Goal: Check status: Check status

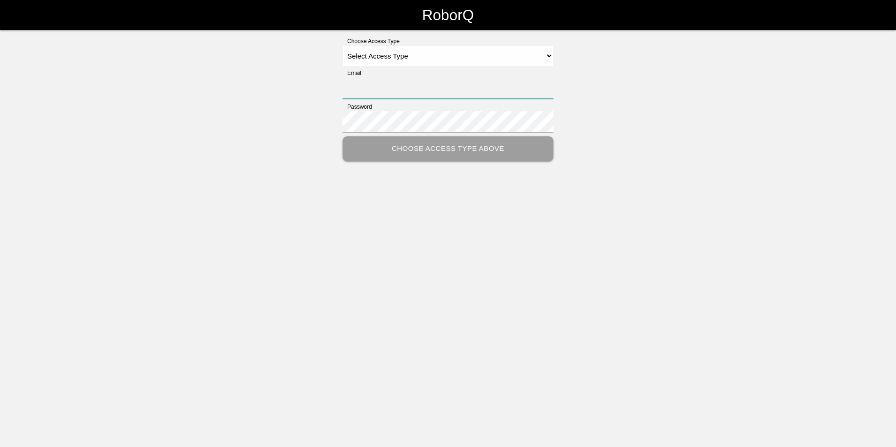
click at [395, 82] on input "Email" at bounding box center [447, 88] width 211 height 22
click at [427, 62] on select "Select Access Type Admin Customer Supervisor Worker" at bounding box center [447, 55] width 211 height 21
select select "Customer"
click at [342, 45] on select "Select Access Type Admin Customer Supervisor Worker" at bounding box center [447, 55] width 211 height 21
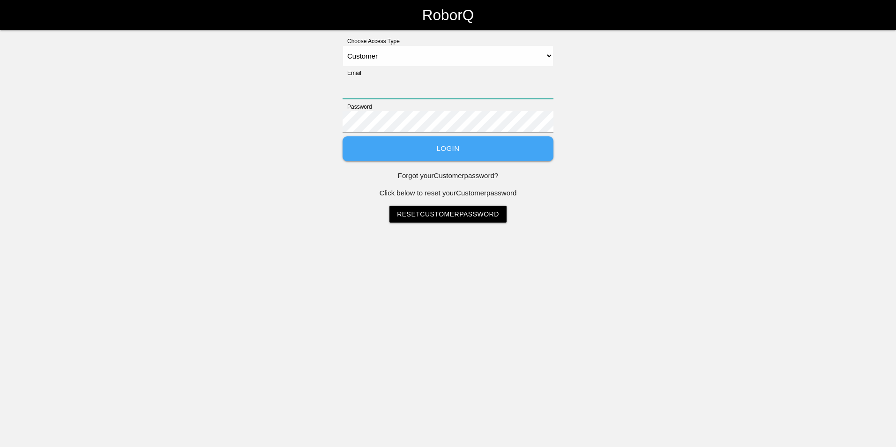
click at [383, 97] on input "Email" at bounding box center [447, 88] width 211 height 22
type input "[EMAIL_ADDRESS][DOMAIN_NAME]"
click at [342, 136] on button "Login" at bounding box center [447, 148] width 211 height 25
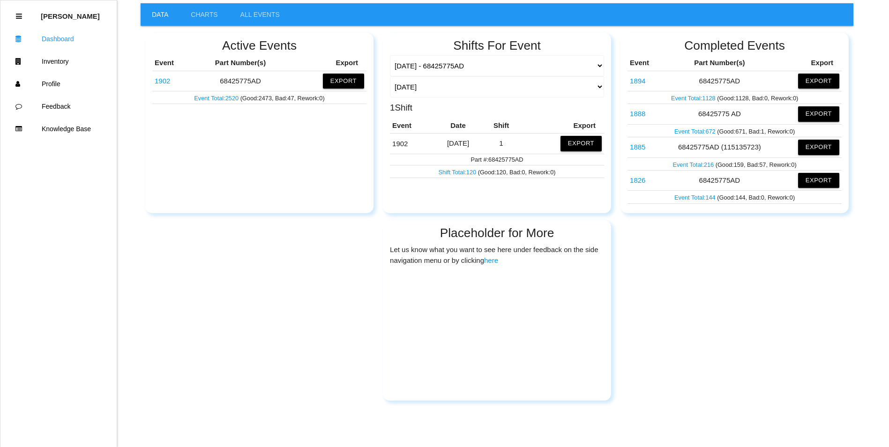
scroll to position [62, 0]
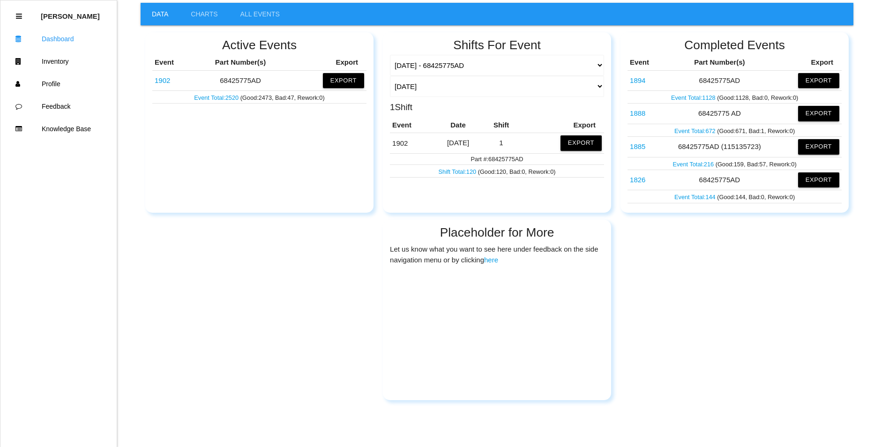
click at [640, 180] on link "1826" at bounding box center [637, 180] width 15 height 8
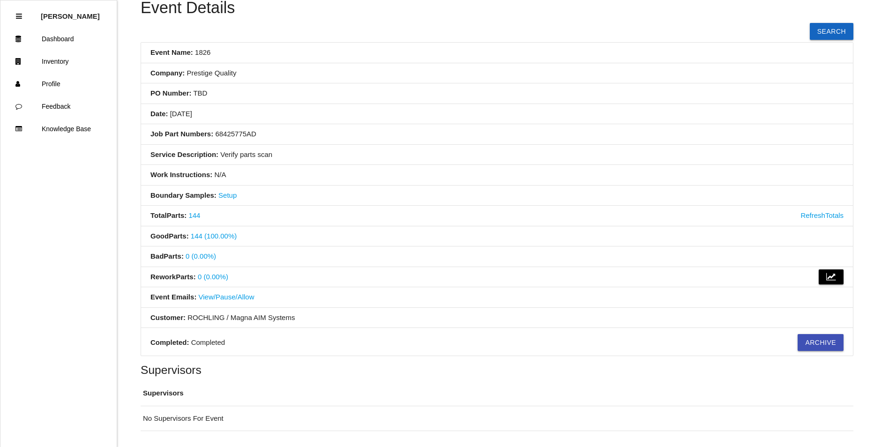
scroll to position [79, 0]
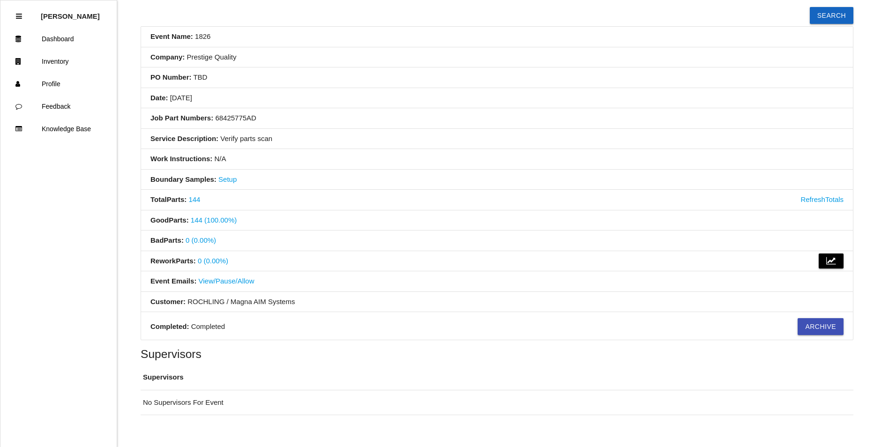
click at [199, 283] on link "View/Pause/Allow" at bounding box center [227, 281] width 56 height 8
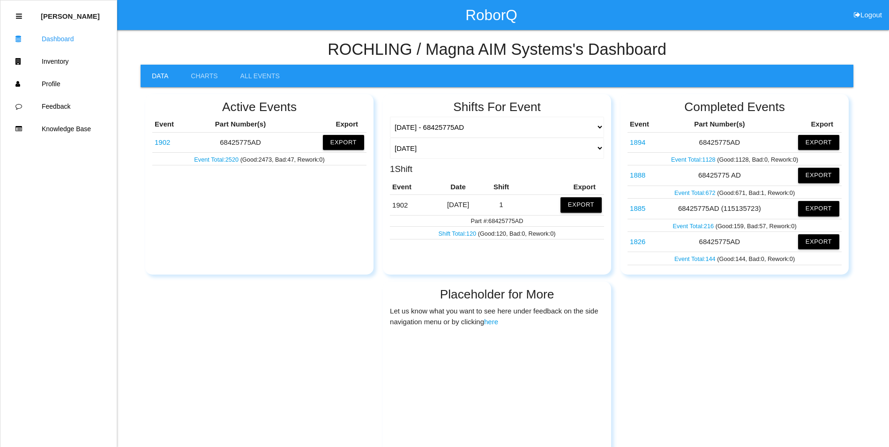
click at [638, 206] on link "1885" at bounding box center [637, 208] width 15 height 8
click at [638, 178] on link "1888" at bounding box center [637, 175] width 15 height 8
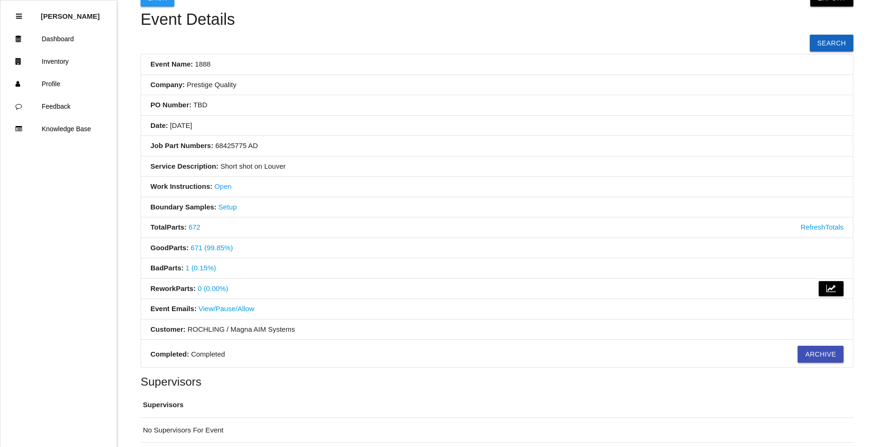
scroll to position [126, 0]
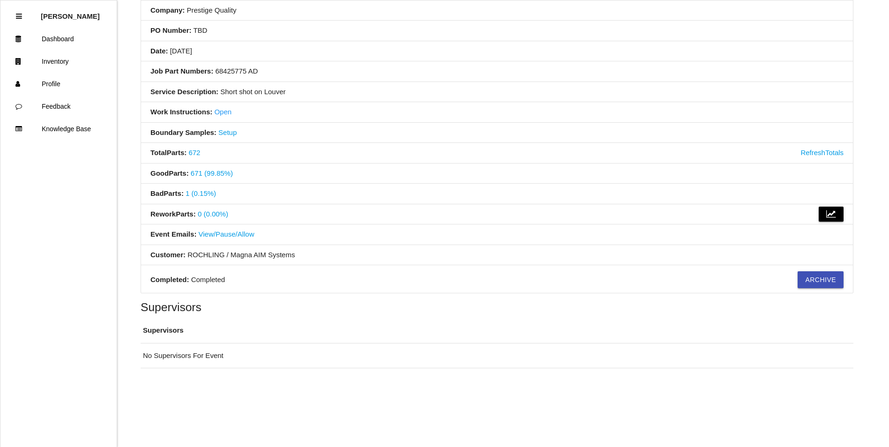
click at [202, 237] on link "View/Pause/Allow" at bounding box center [227, 234] width 56 height 8
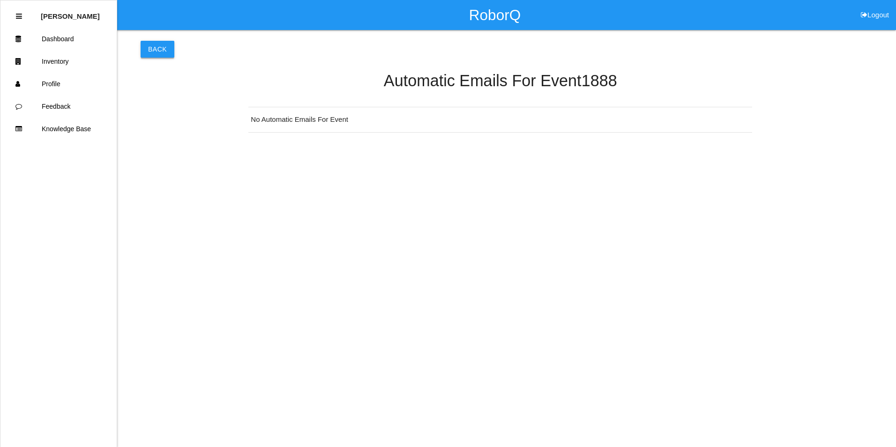
click at [163, 45] on button "Back" at bounding box center [158, 49] width 34 height 17
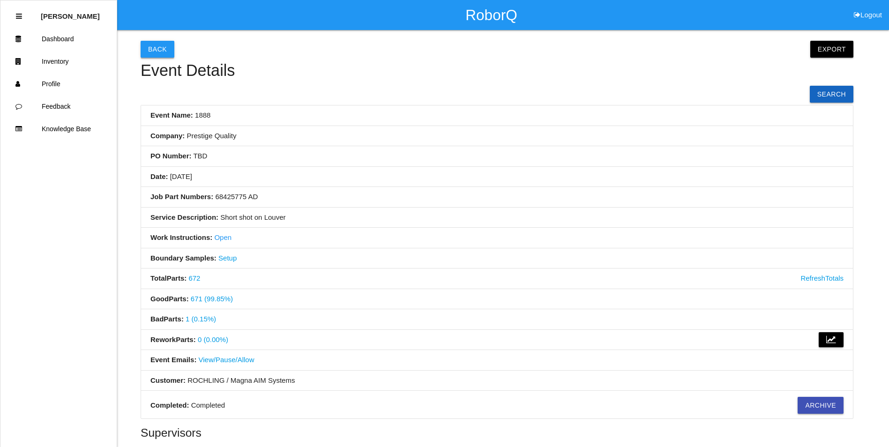
click at [147, 45] on button "Back" at bounding box center [158, 49] width 34 height 17
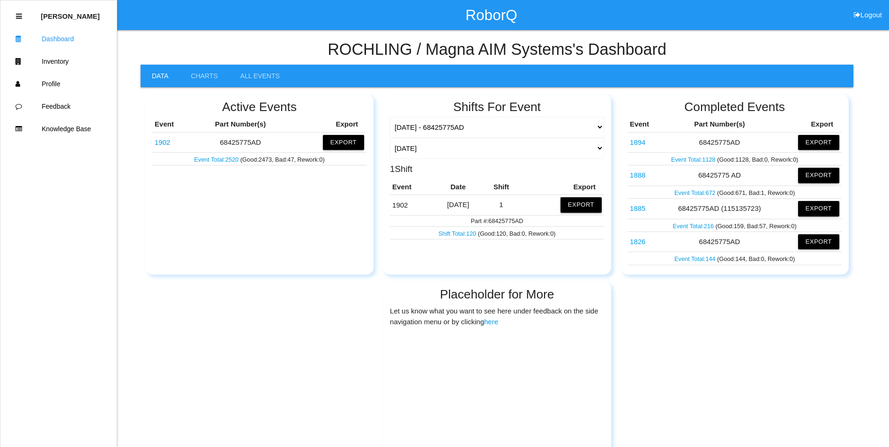
click at [639, 141] on link "1894" at bounding box center [637, 142] width 15 height 8
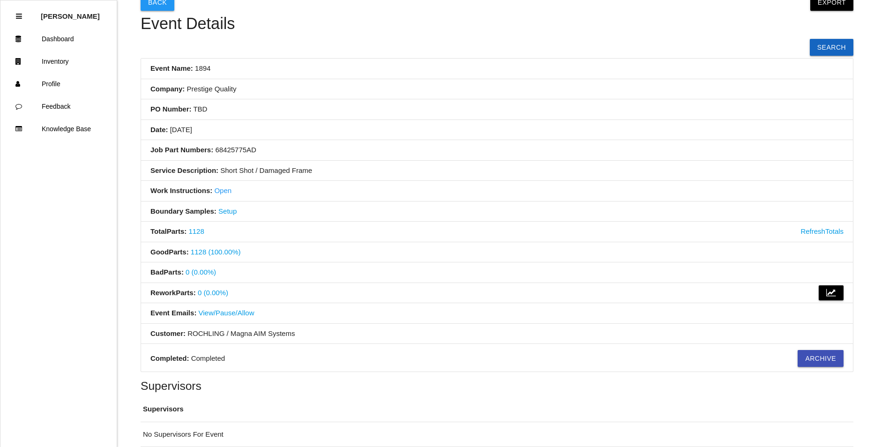
scroll to position [94, 0]
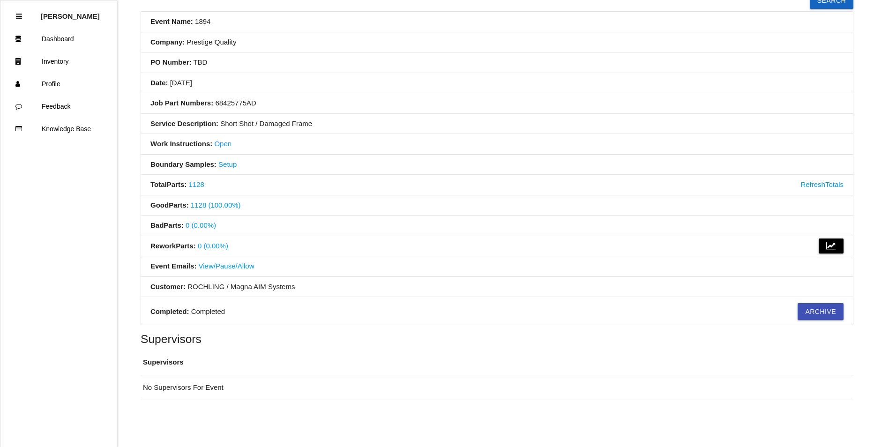
click at [199, 268] on link "View/Pause/Allow" at bounding box center [227, 266] width 56 height 8
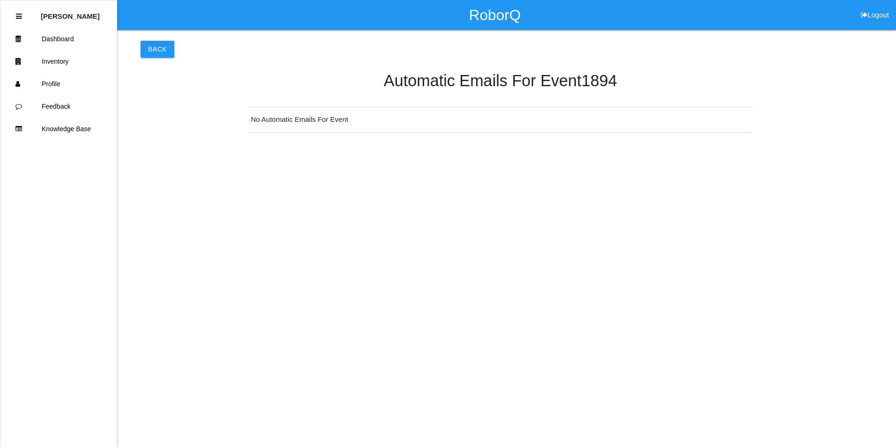
click at [146, 39] on div "Back Automatic Emails For Event 1894 No Automatic Emails For Event" at bounding box center [501, 86] width 720 height 113
click at [149, 48] on button "Back" at bounding box center [158, 49] width 34 height 17
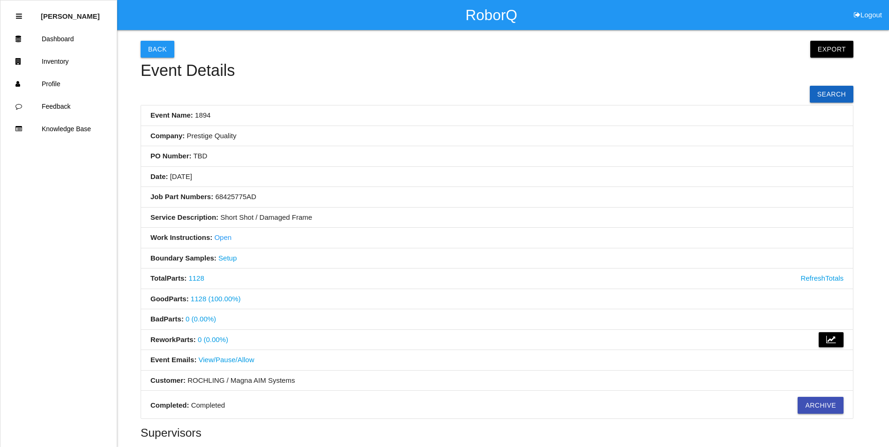
click at [139, 47] on div "Back Export Export Excel Export CSV Event Details Search Event Name: 1894 Compa…" at bounding box center [444, 278] width 889 height 496
click at [146, 47] on button "Back" at bounding box center [158, 49] width 34 height 17
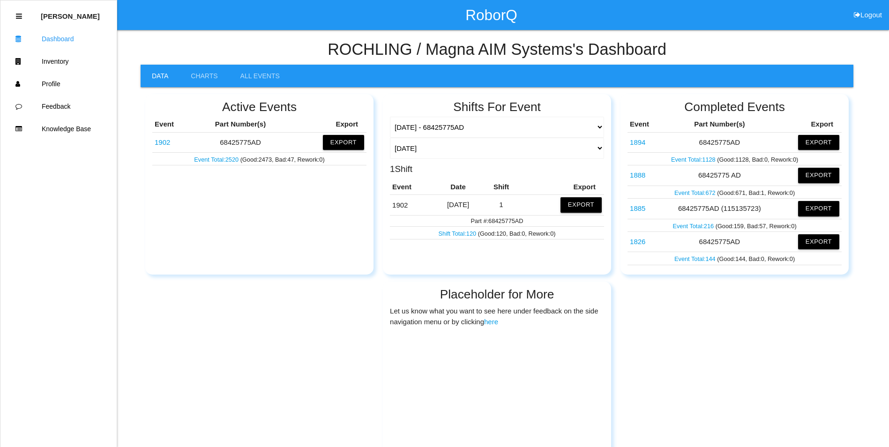
click at [456, 231] on link "Shift Total: 120" at bounding box center [457, 233] width 39 height 7
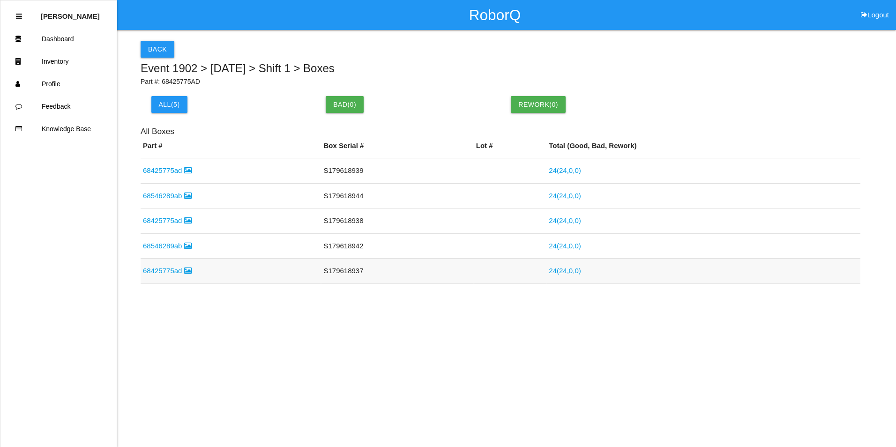
click at [169, 270] on link "68425775ad" at bounding box center [167, 271] width 49 height 8
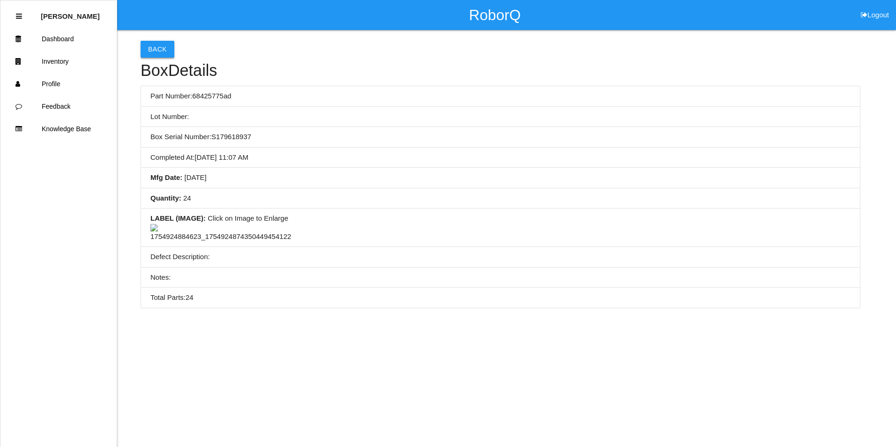
click at [157, 45] on button "Back" at bounding box center [158, 49] width 34 height 17
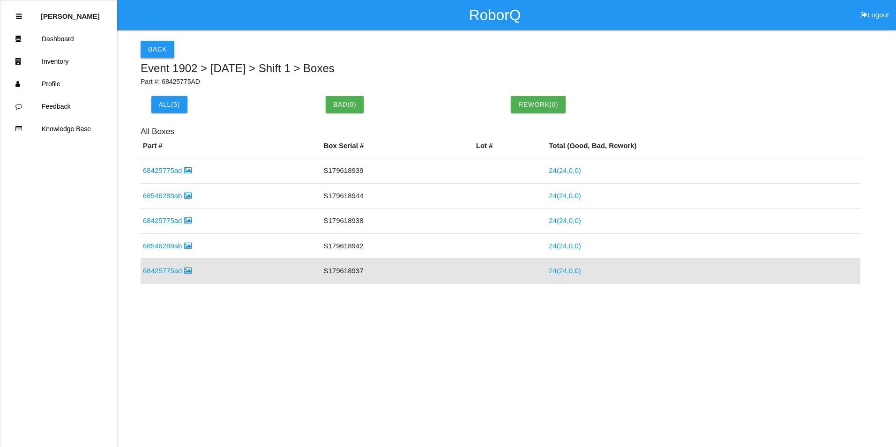
click at [153, 49] on button "Back" at bounding box center [158, 49] width 34 height 17
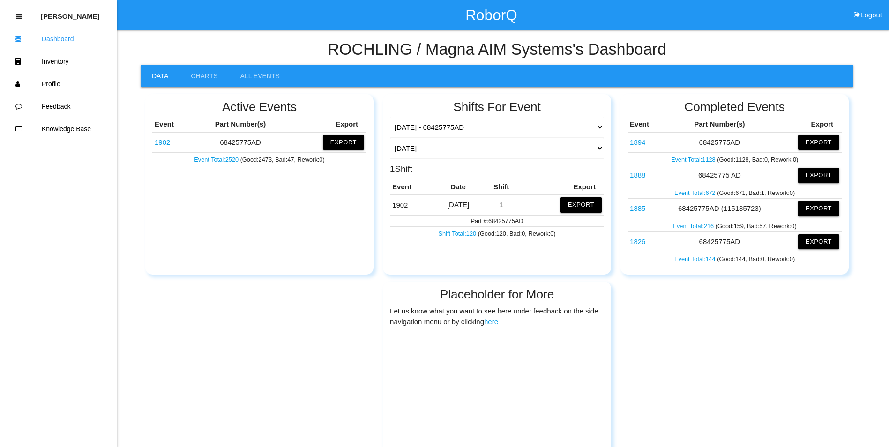
click at [214, 156] on link "Event Total: 2520" at bounding box center [217, 159] width 46 height 7
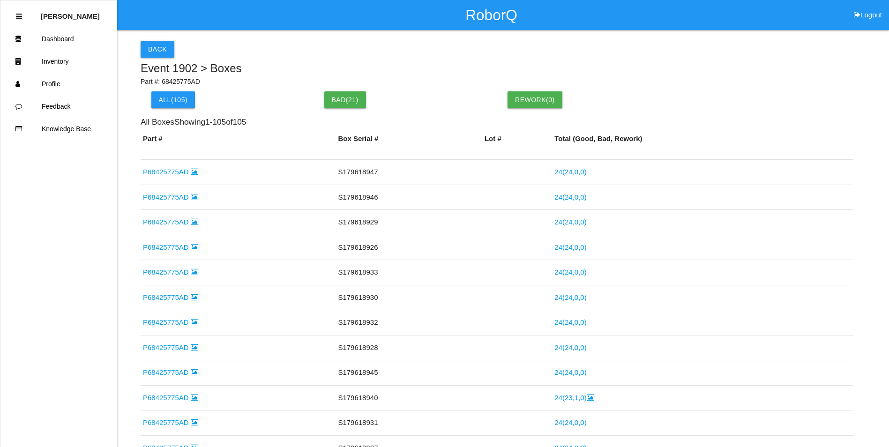
scroll to position [187, 0]
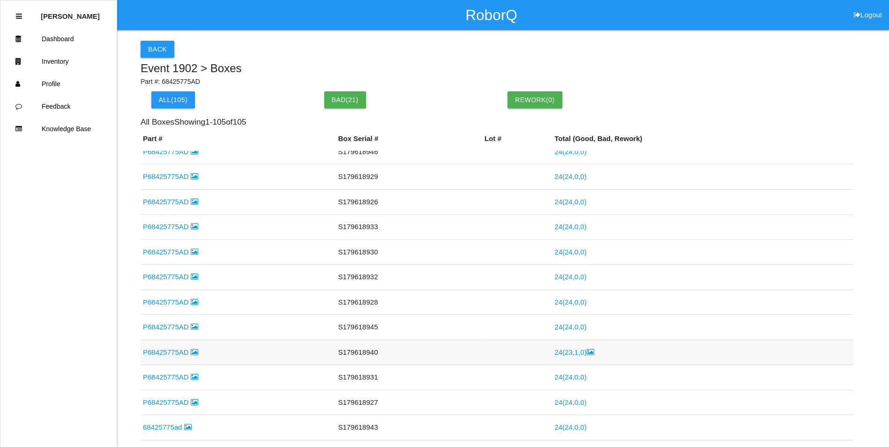
click at [160, 351] on link "P68425775AD" at bounding box center [170, 352] width 55 height 8
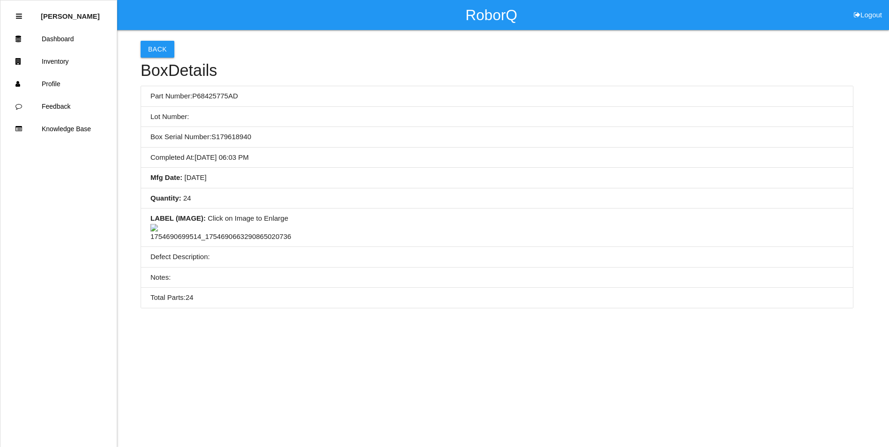
scroll to position [80, 0]
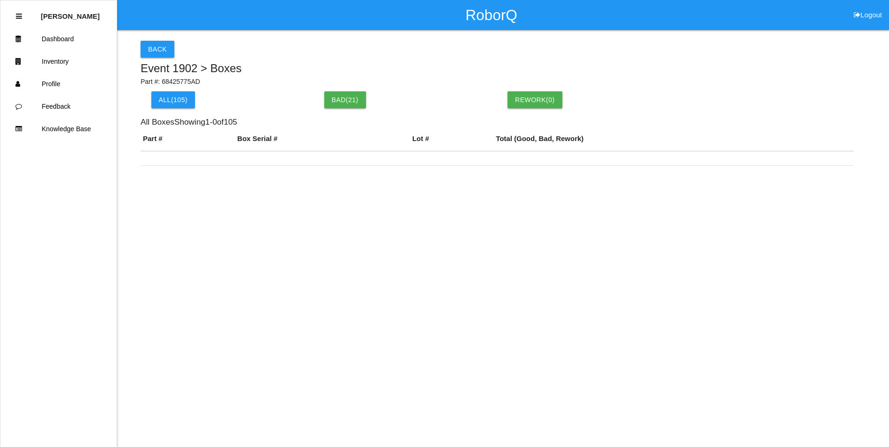
scroll to position [68, 0]
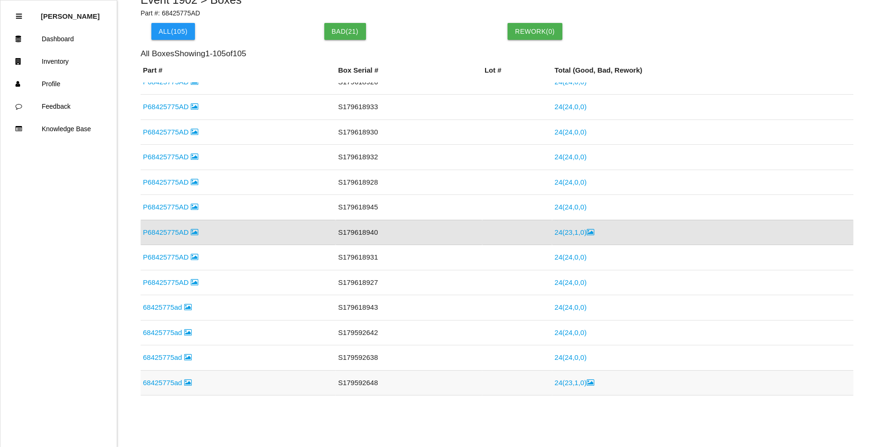
click at [168, 382] on link "68425775ad" at bounding box center [167, 383] width 49 height 8
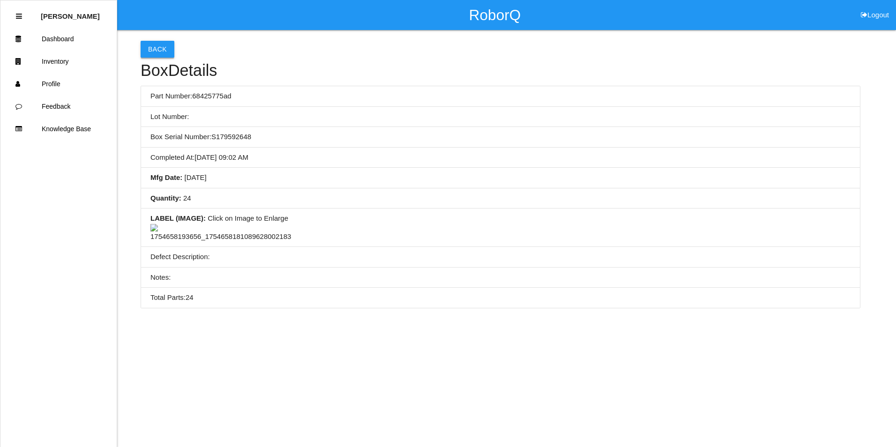
click at [156, 46] on button "Back" at bounding box center [158, 49] width 34 height 17
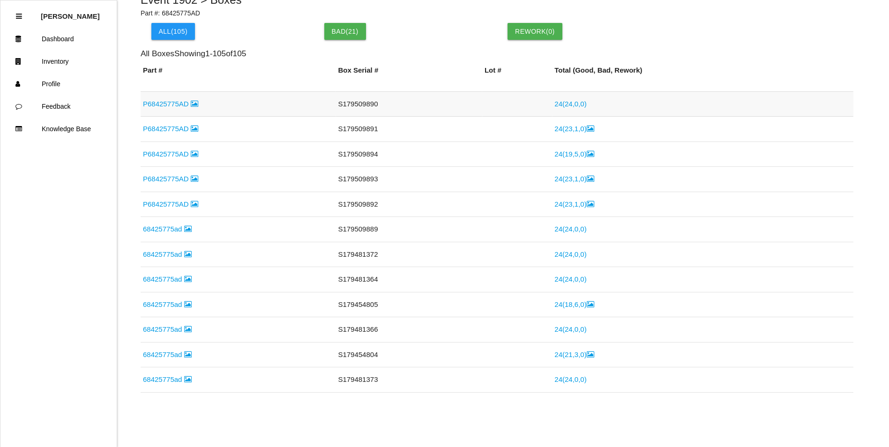
scroll to position [764, 0]
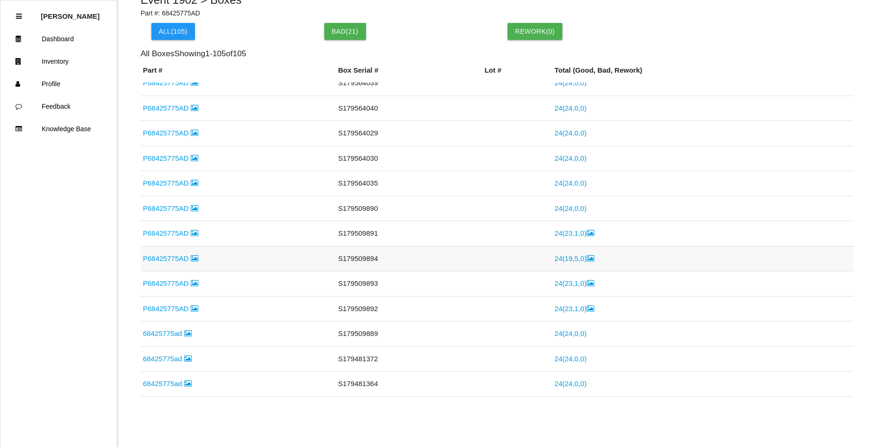
click at [161, 260] on link "P68425775AD" at bounding box center [170, 258] width 55 height 8
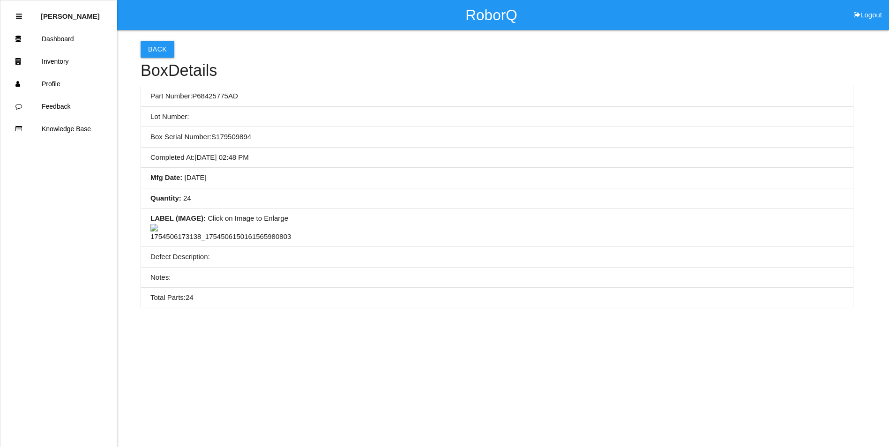
scroll to position [33, 0]
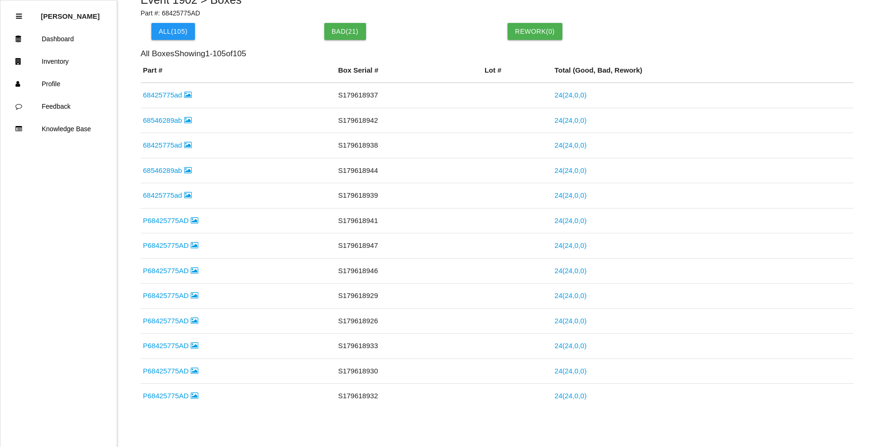
scroll to position [790, 0]
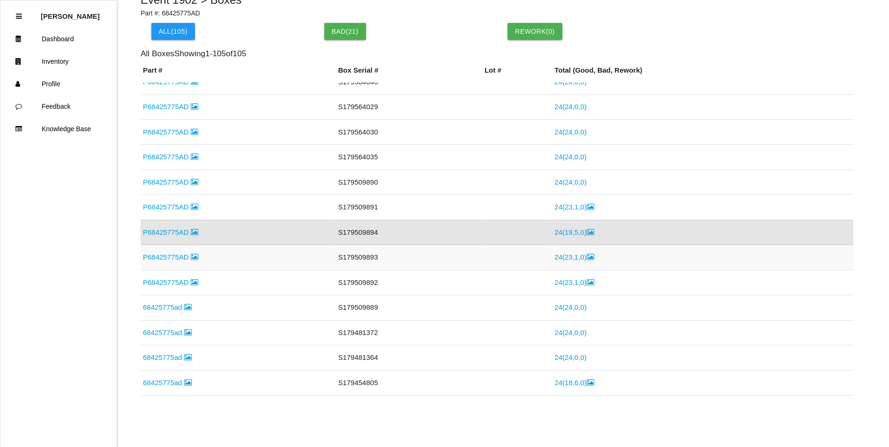
click at [170, 258] on link "P68425775AD" at bounding box center [170, 257] width 55 height 8
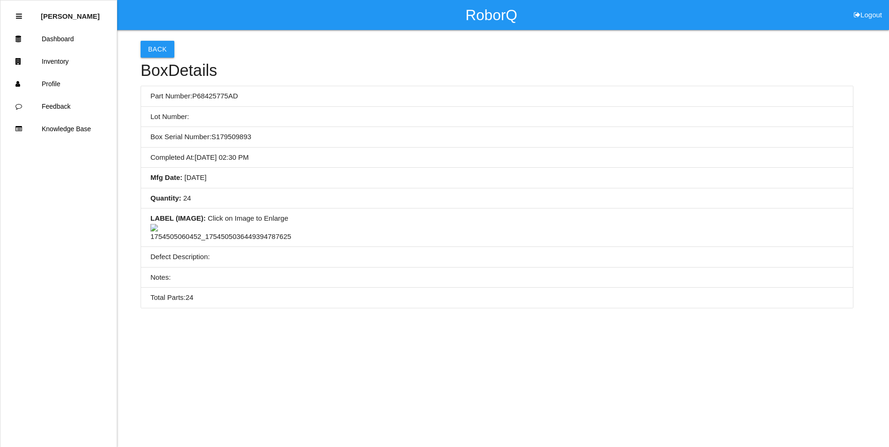
scroll to position [80, 0]
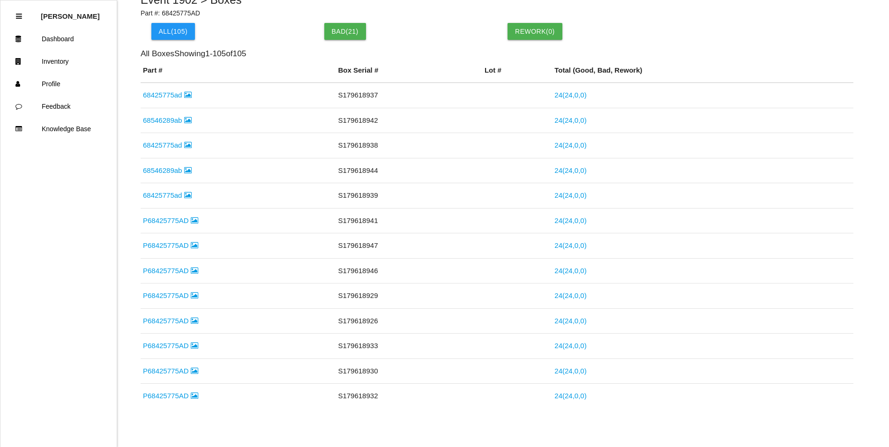
scroll to position [815, 0]
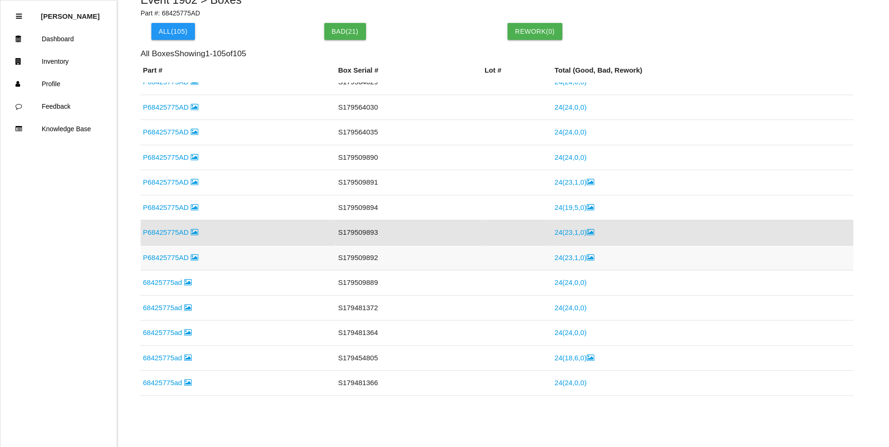
click at [158, 261] on link "P68425775AD" at bounding box center [170, 257] width 55 height 8
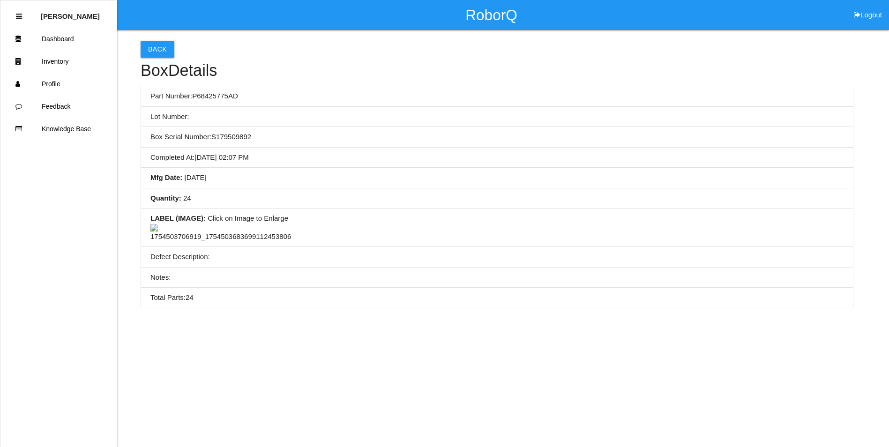
scroll to position [80, 0]
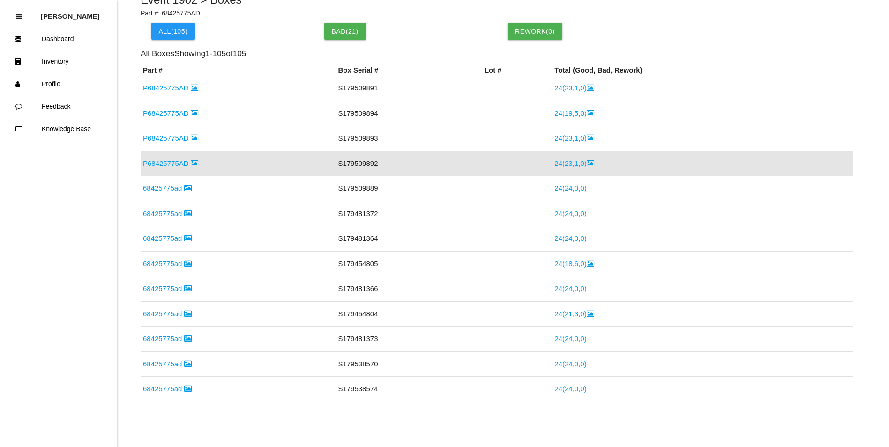
scroll to position [981, 0]
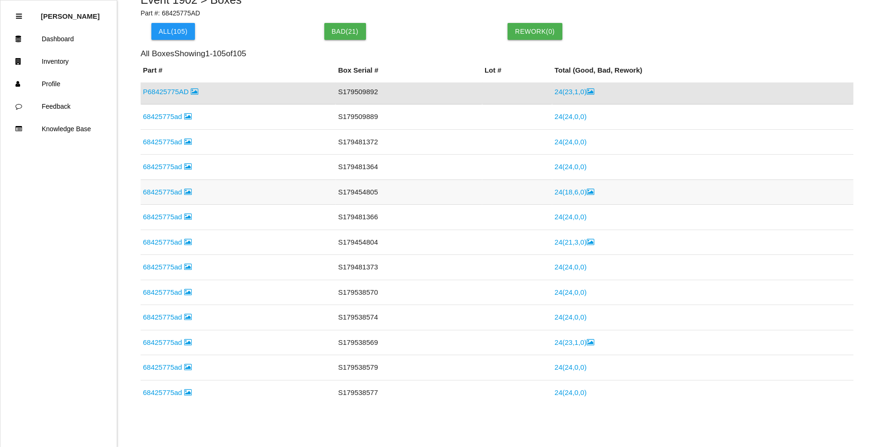
click at [172, 191] on link "68425775ad" at bounding box center [167, 192] width 49 height 8
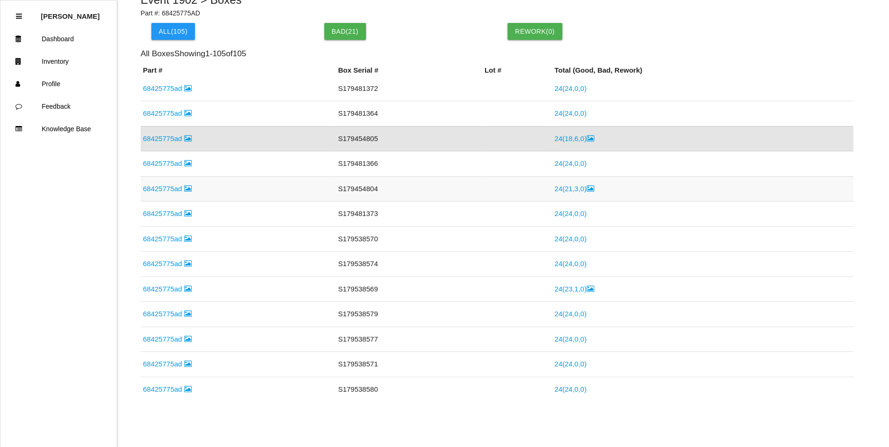
click at [163, 187] on link "68425775ad" at bounding box center [167, 189] width 49 height 8
click at [161, 238] on link "68425775ad" at bounding box center [167, 239] width 49 height 8
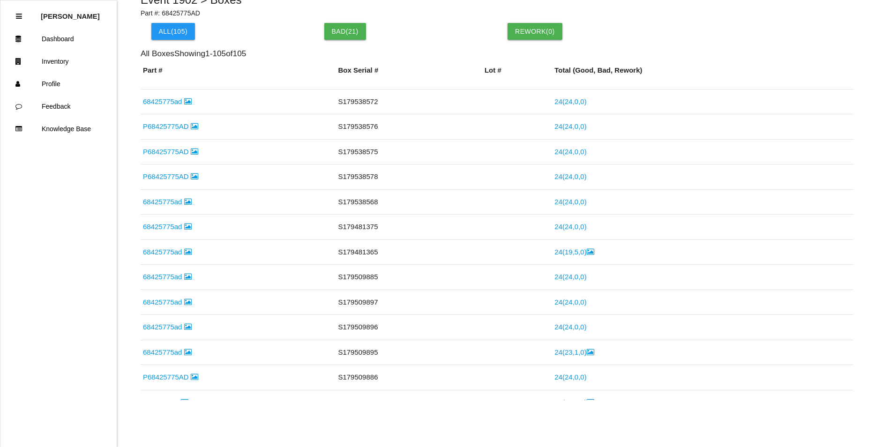
click at [170, 256] on link "68425775ad" at bounding box center [167, 252] width 49 height 8
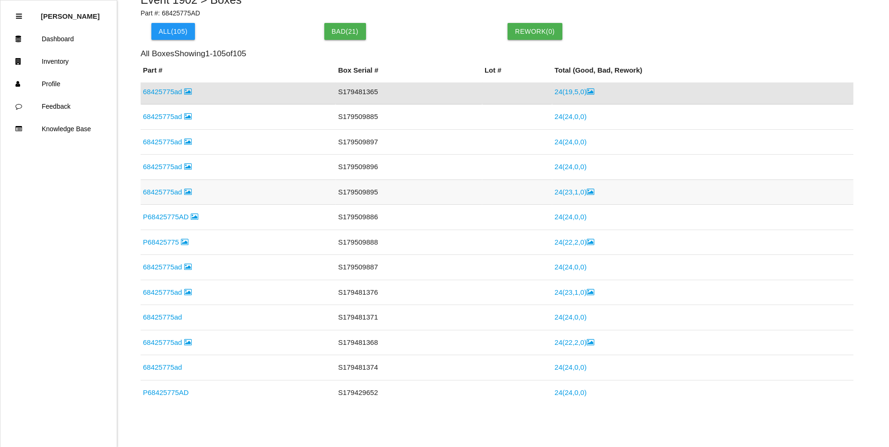
click at [165, 193] on link "68425775ad" at bounding box center [167, 192] width 49 height 8
click at [161, 143] on link "P68425775" at bounding box center [165, 142] width 45 height 8
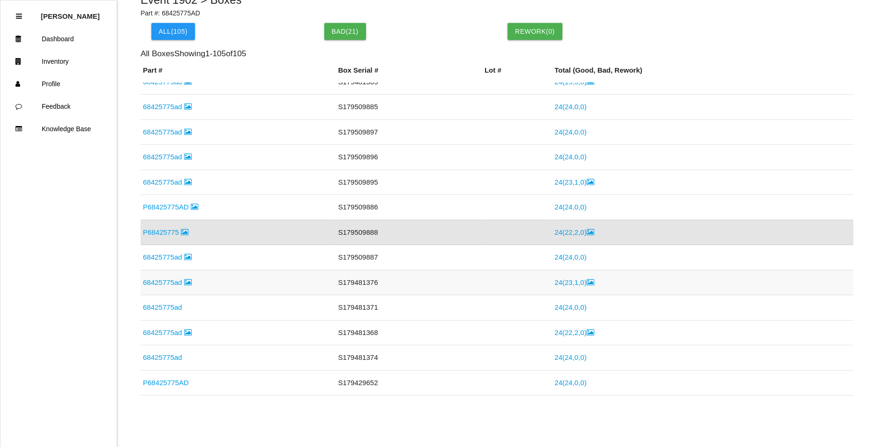
click at [173, 278] on link "68425775ad" at bounding box center [167, 282] width 49 height 8
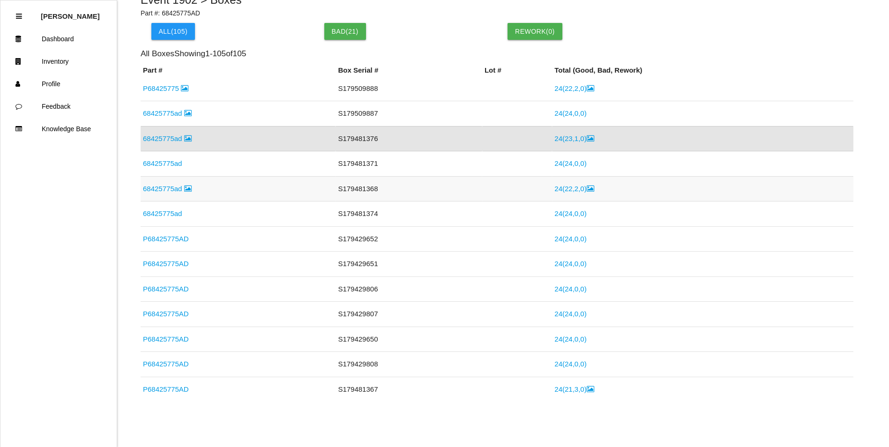
click at [158, 188] on link "68425775ad" at bounding box center [167, 189] width 49 height 8
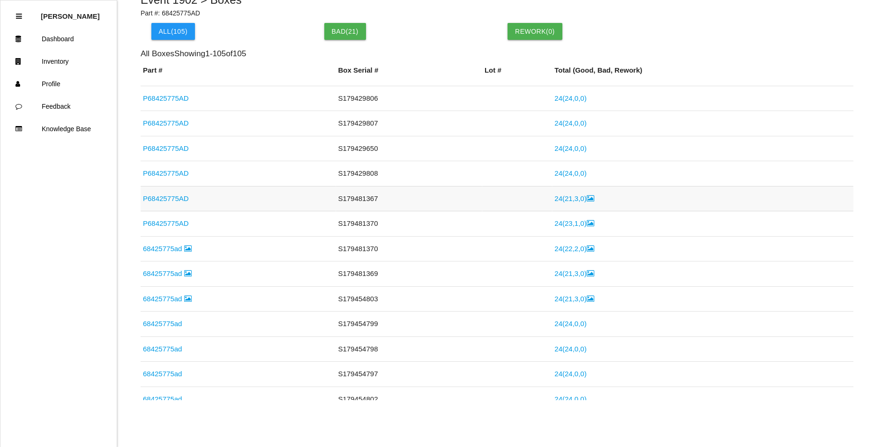
click at [156, 198] on link "P68425775AD" at bounding box center [166, 198] width 46 height 8
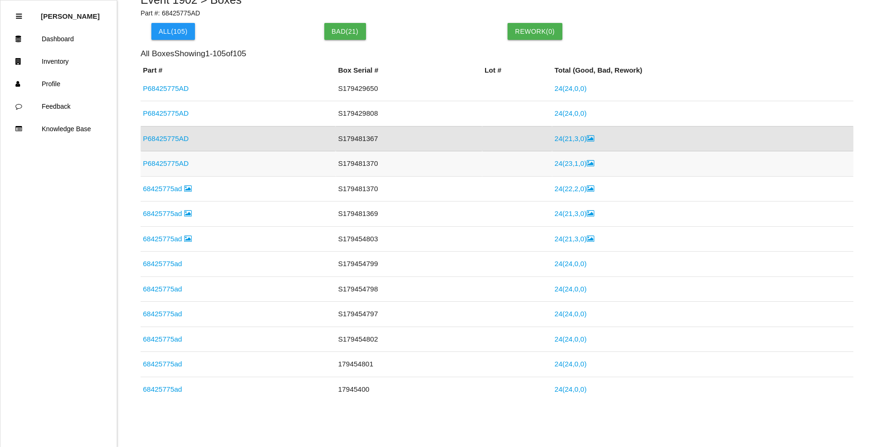
click at [180, 164] on link "P68425775AD" at bounding box center [166, 163] width 46 height 8
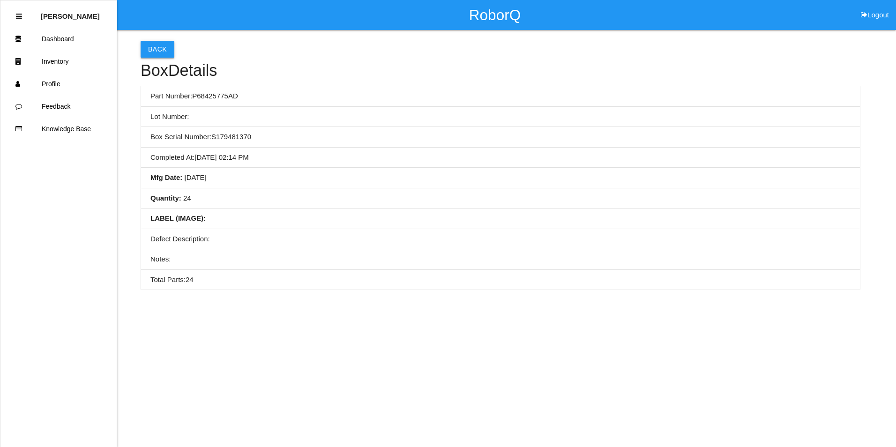
click at [157, 46] on button "Back" at bounding box center [158, 49] width 34 height 17
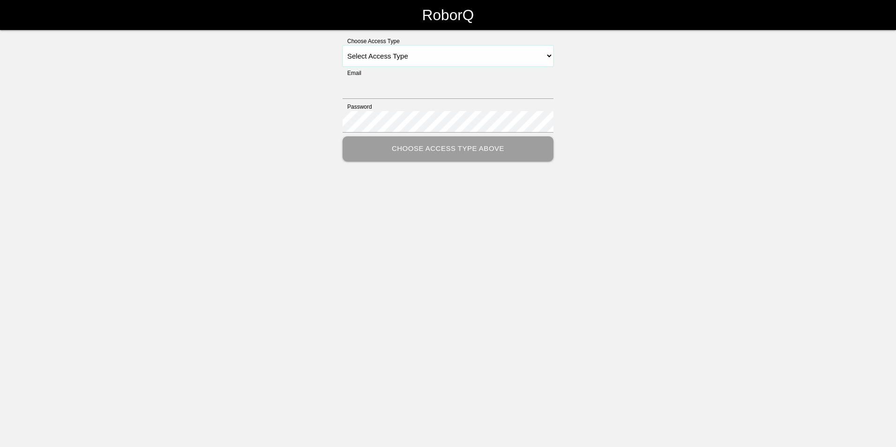
click at [416, 59] on select "Select Access Type Admin Customer Supervisor Worker" at bounding box center [447, 55] width 211 height 21
select select "Customer"
click at [342, 45] on select "Select Access Type Admin Customer Supervisor Worker" at bounding box center [447, 55] width 211 height 21
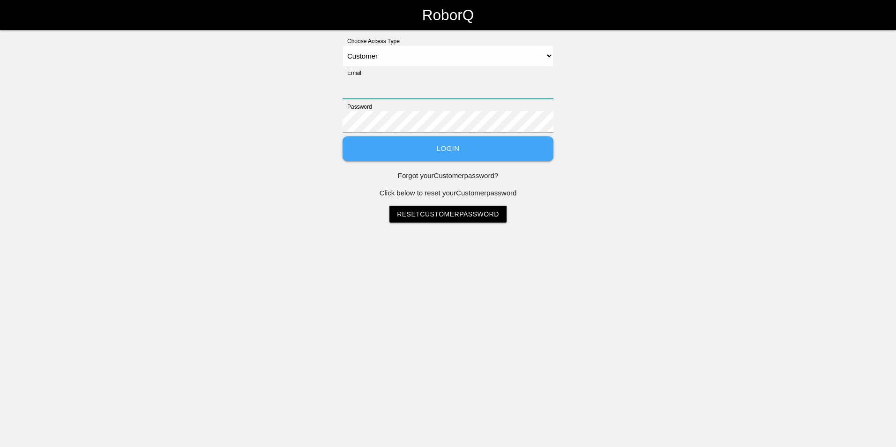
drag, startPoint x: 380, startPoint y: 80, endPoint x: 385, endPoint y: 94, distance: 14.4
click at [380, 80] on input "Email" at bounding box center [447, 88] width 211 height 22
type input "[EMAIL_ADDRESS][DOMAIN_NAME]"
click at [342, 136] on button "Login" at bounding box center [447, 148] width 211 height 25
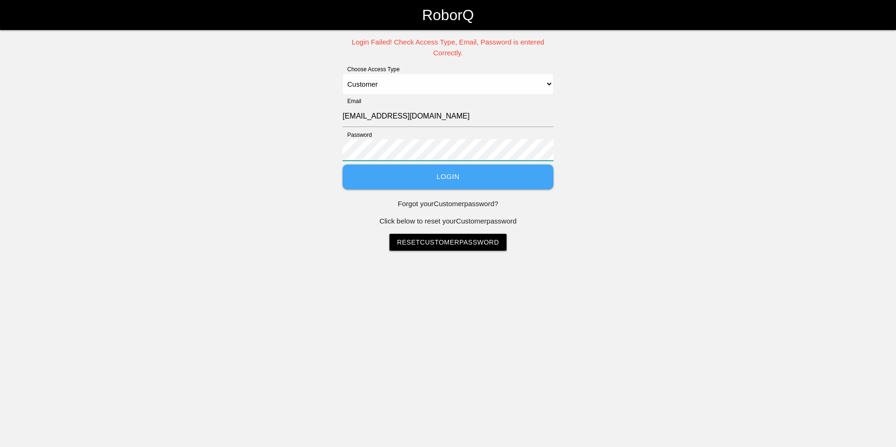
click at [342, 164] on button "Login" at bounding box center [447, 176] width 211 height 25
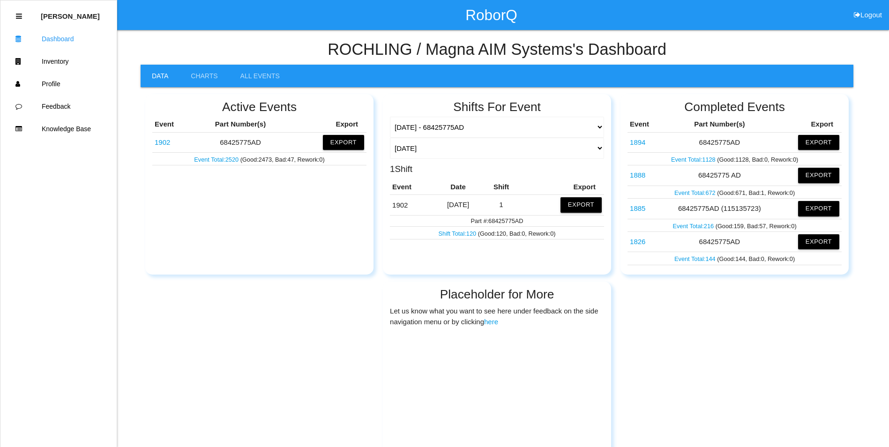
click at [160, 140] on link "1902" at bounding box center [162, 142] width 15 height 8
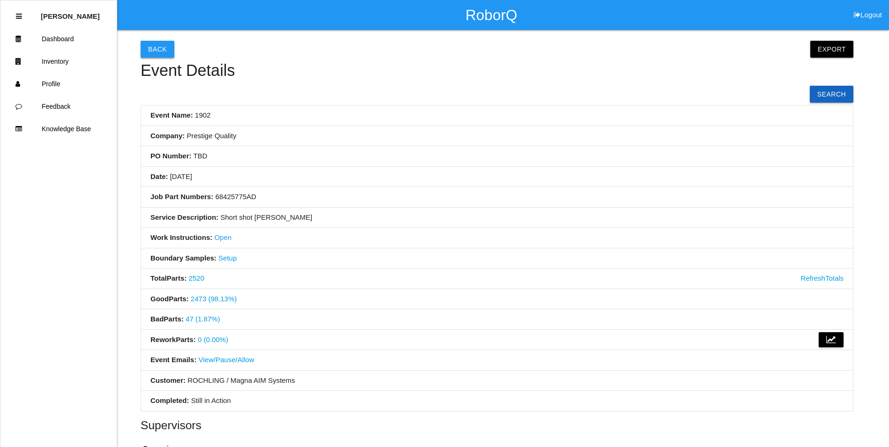
click at [170, 54] on button "Back" at bounding box center [158, 49] width 34 height 17
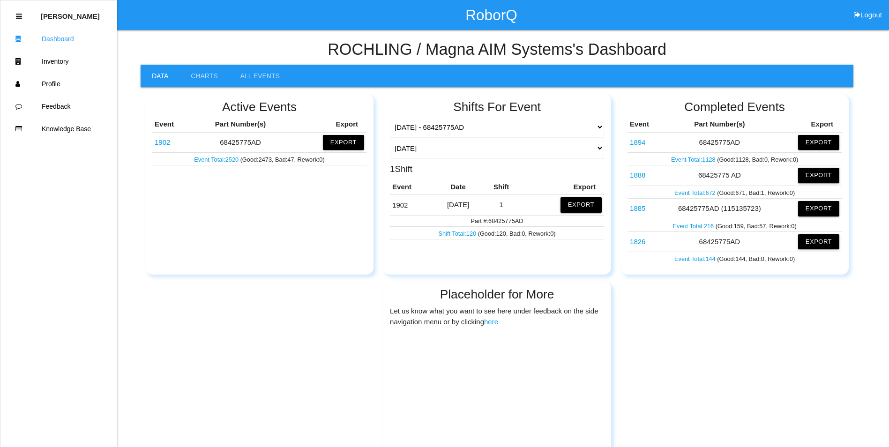
click at [166, 142] on link "1902" at bounding box center [162, 142] width 15 height 8
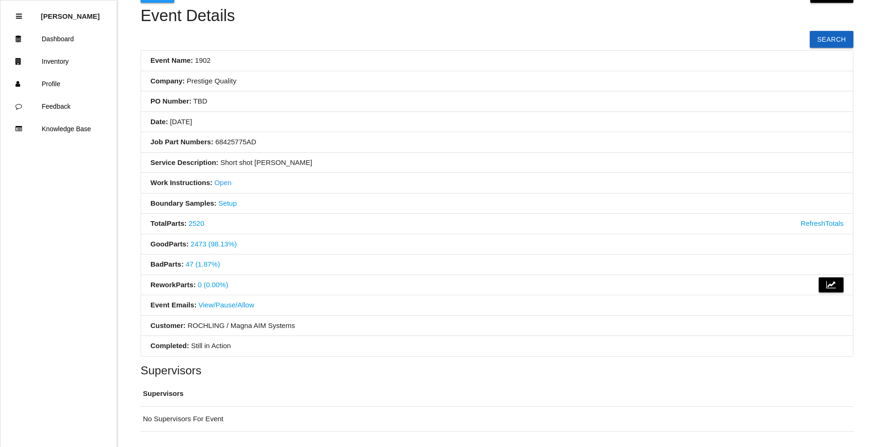
scroll to position [118, 0]
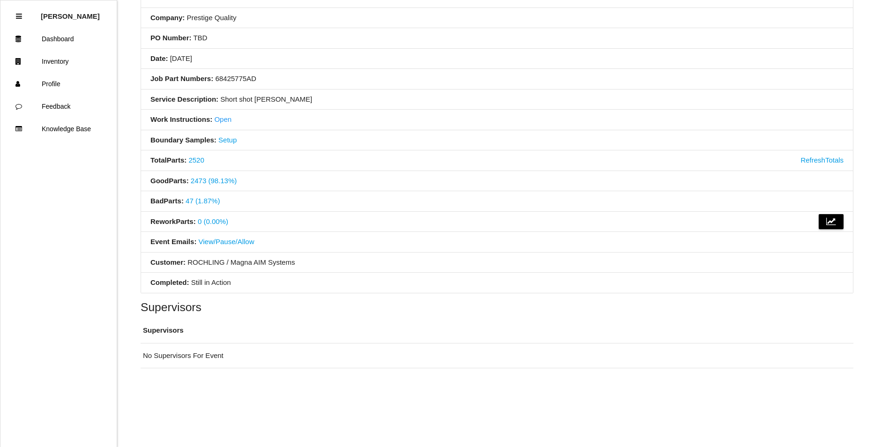
click at [215, 201] on link "47 (1.87%)" at bounding box center [203, 201] width 34 height 8
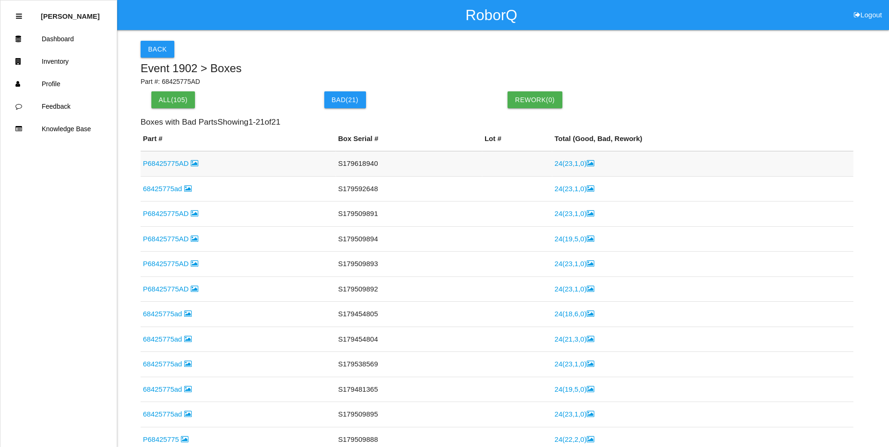
click at [571, 165] on link "24 ( 23 , 1 , 0 )" at bounding box center [573, 163] width 39 height 8
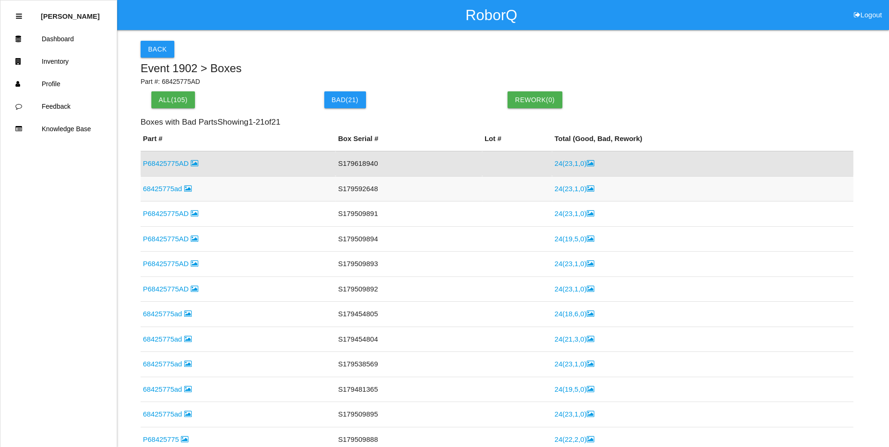
click at [572, 191] on link "24 ( 23 , 1 , 0 )" at bounding box center [573, 189] width 39 height 8
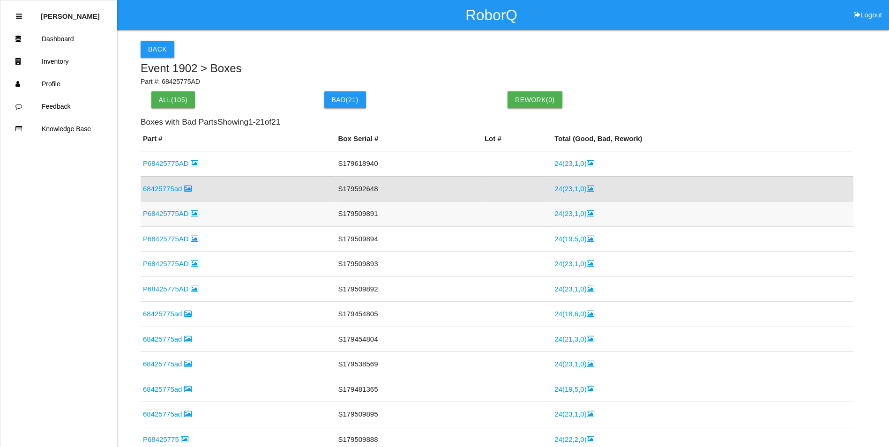
click at [175, 210] on link "P68425775AD" at bounding box center [170, 213] width 55 height 8
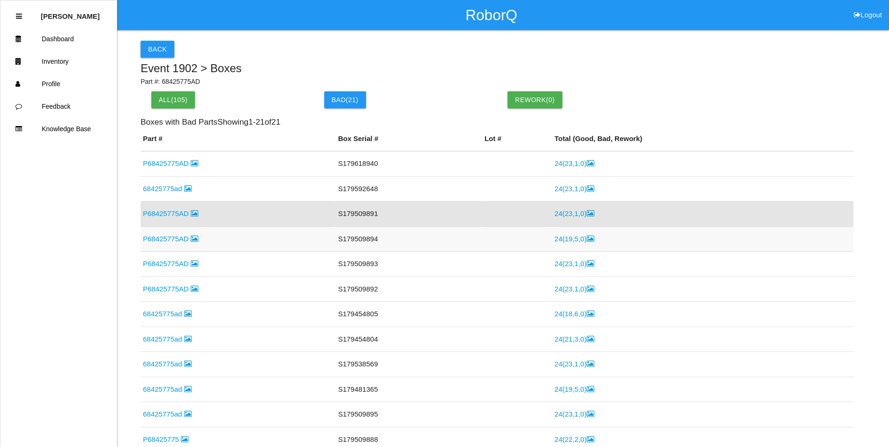
click at [160, 238] on link "P68425775AD" at bounding box center [170, 239] width 55 height 8
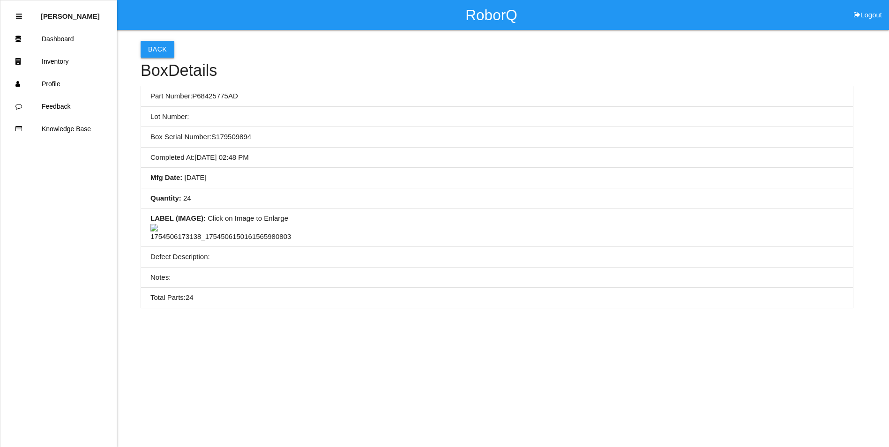
click at [158, 48] on button "Back" at bounding box center [158, 49] width 34 height 17
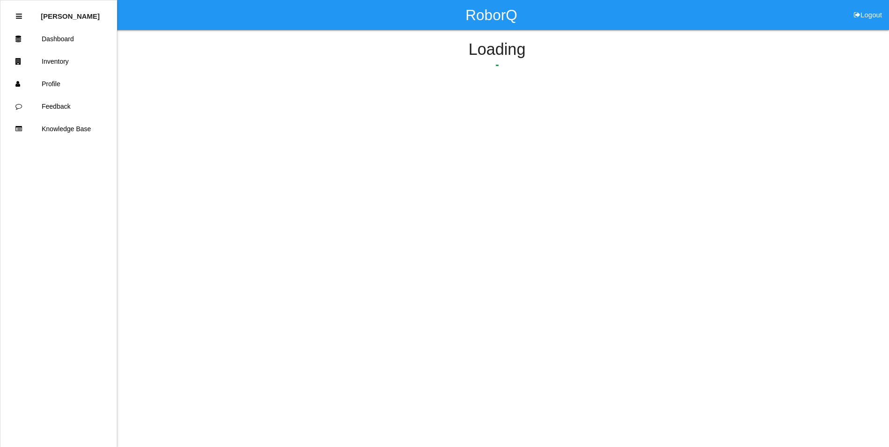
scroll to position [15, 0]
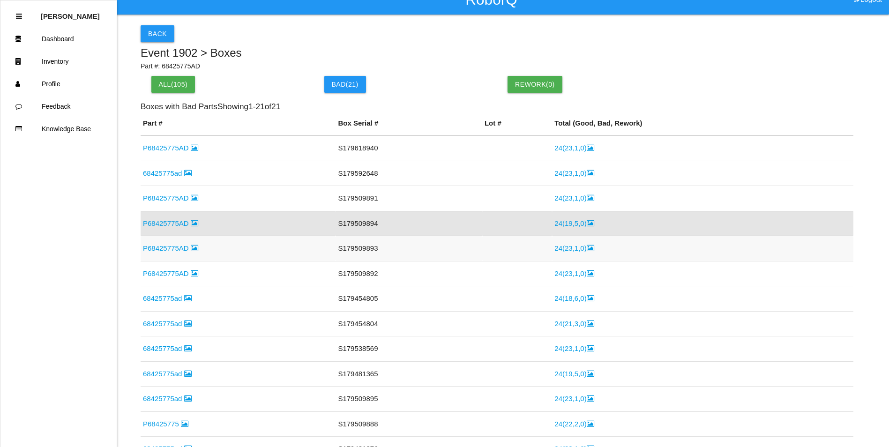
drag, startPoint x: 567, startPoint y: 249, endPoint x: 516, endPoint y: 280, distance: 59.7
click at [566, 249] on link "24 ( 23 , 1 , 0 )" at bounding box center [573, 248] width 39 height 8
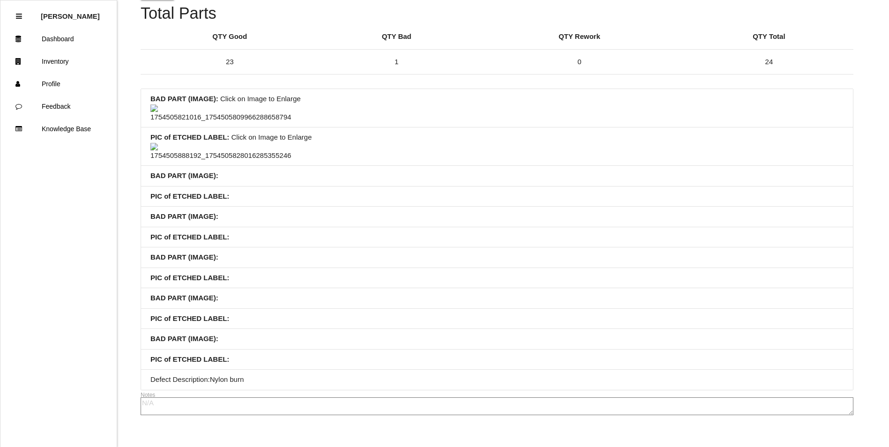
scroll to position [56, 0]
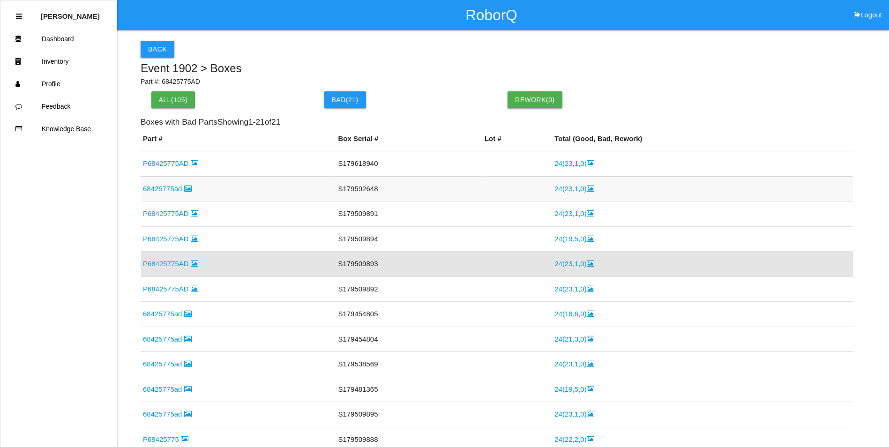
scroll to position [41, 0]
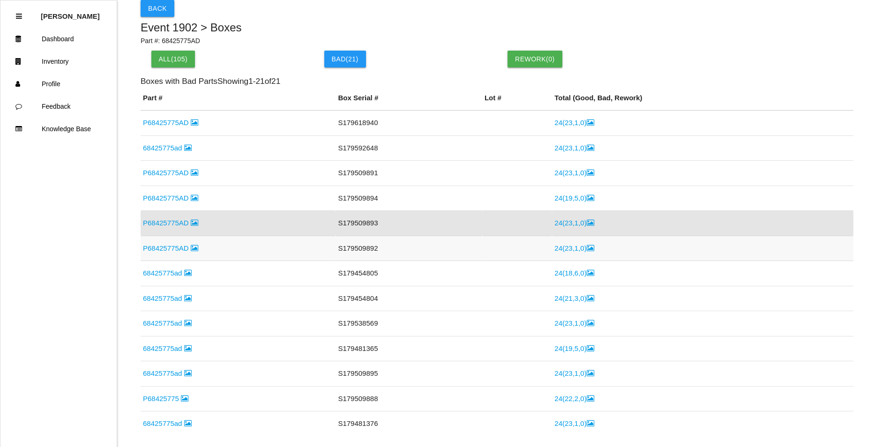
click at [562, 248] on link "24 ( 23 , 1 , 0 )" at bounding box center [573, 248] width 39 height 8
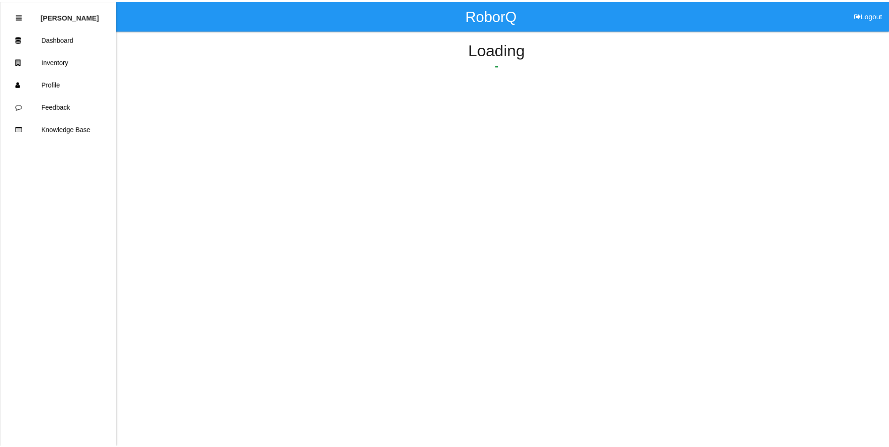
scroll to position [66, 0]
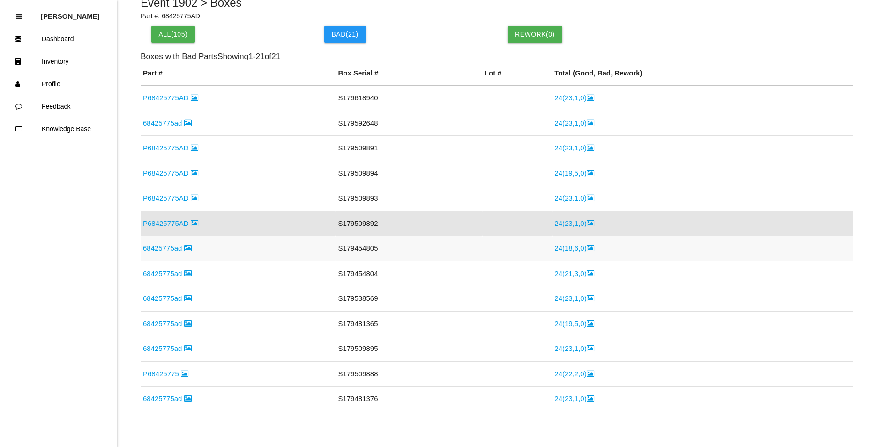
click at [561, 247] on link "24 ( 18 , 6 , 0 )" at bounding box center [573, 248] width 39 height 8
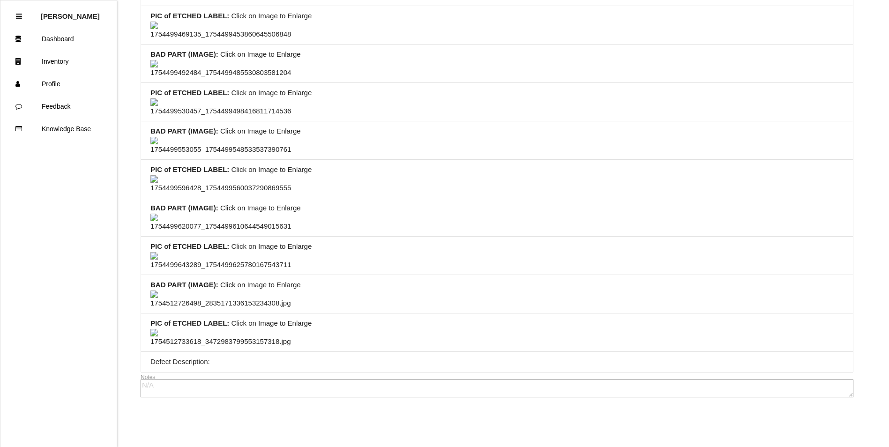
scroll to position [2317, 0]
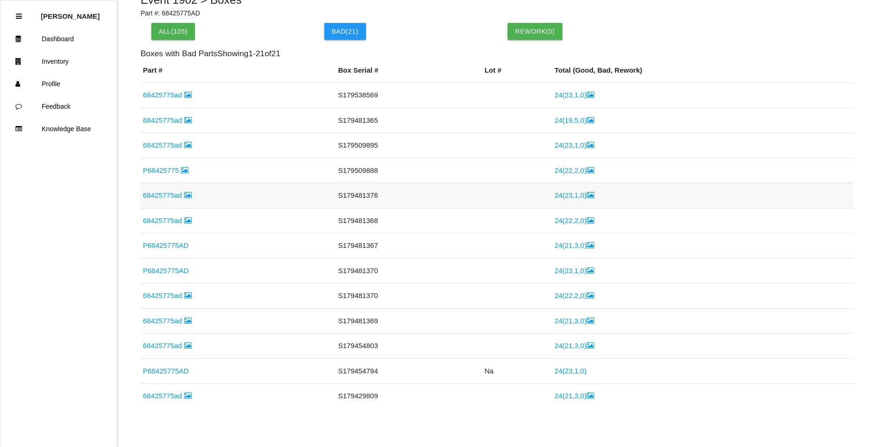
scroll to position [107, 0]
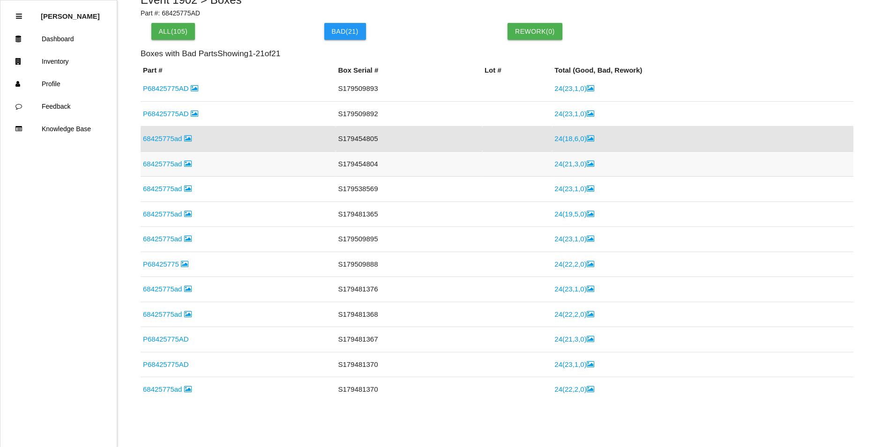
click at [557, 163] on link "24 ( 21 , 3 , 0 )" at bounding box center [573, 164] width 39 height 8
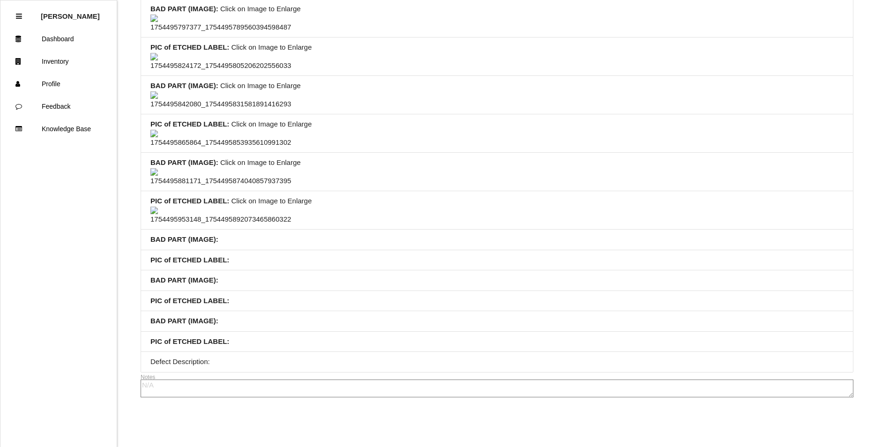
scroll to position [1179, 0]
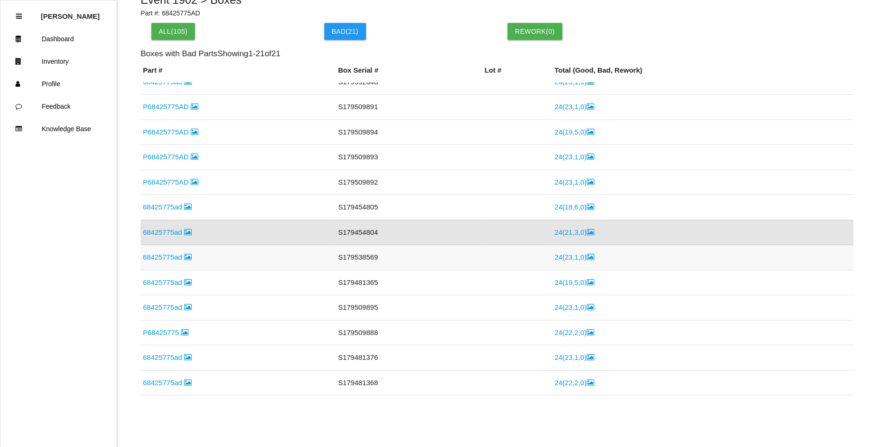
click at [565, 256] on link "24 ( 23 , 1 , 0 )" at bounding box center [573, 257] width 39 height 8
click at [565, 260] on link "24 ( 19 , 5 , 0 )" at bounding box center [573, 257] width 39 height 8
click at [560, 258] on link "24 ( 23 , 1 , 0 )" at bounding box center [573, 257] width 39 height 8
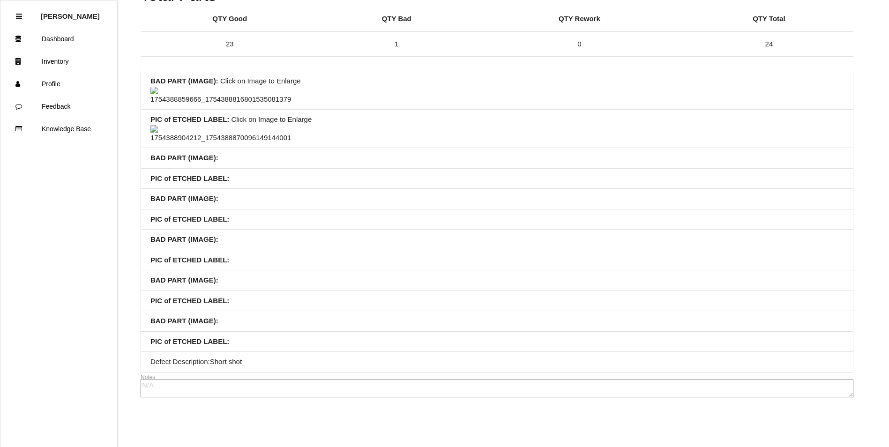
scroll to position [419, 0]
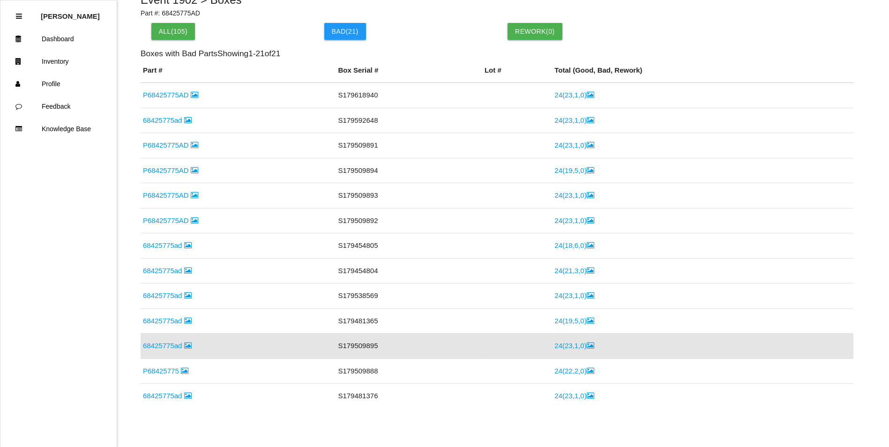
scroll to position [113, 0]
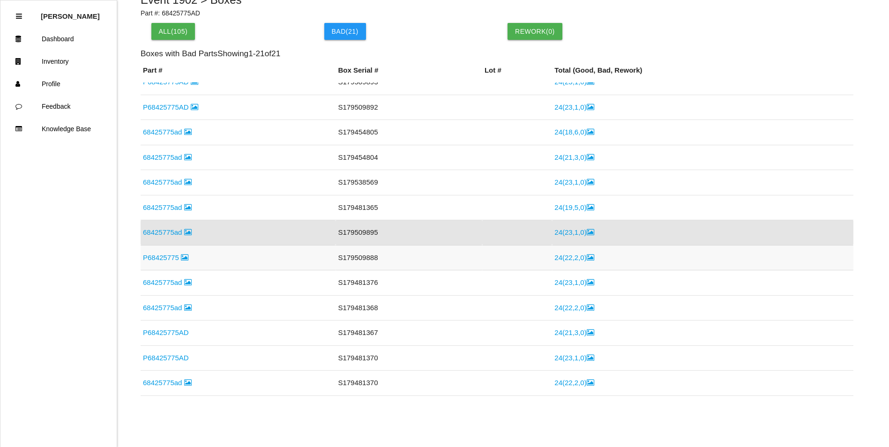
click at [560, 258] on link "24 ( 22 , 2 , 0 )" at bounding box center [573, 257] width 39 height 8
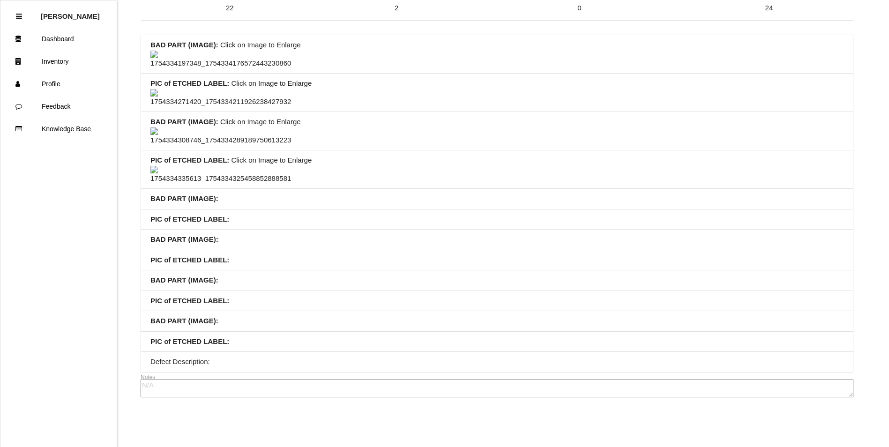
scroll to position [717, 0]
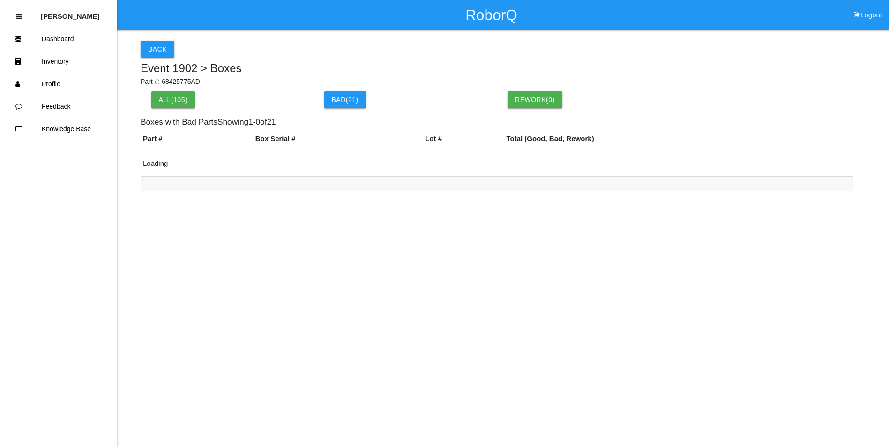
scroll to position [68, 0]
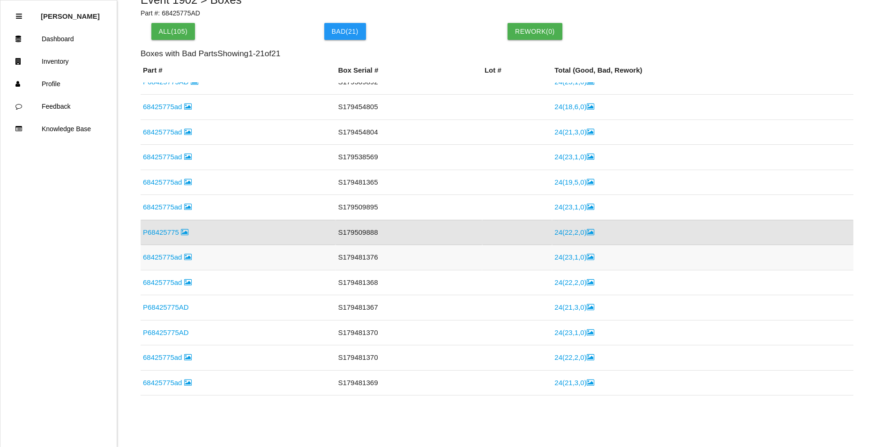
click at [569, 257] on link "24 ( 23 , 1 , 0 )" at bounding box center [573, 257] width 39 height 8
click at [562, 261] on link "24 ( 22 , 2 , 0 )" at bounding box center [573, 257] width 39 height 8
click at [579, 254] on link "24 ( 21 , 3 , 0 )" at bounding box center [573, 257] width 39 height 8
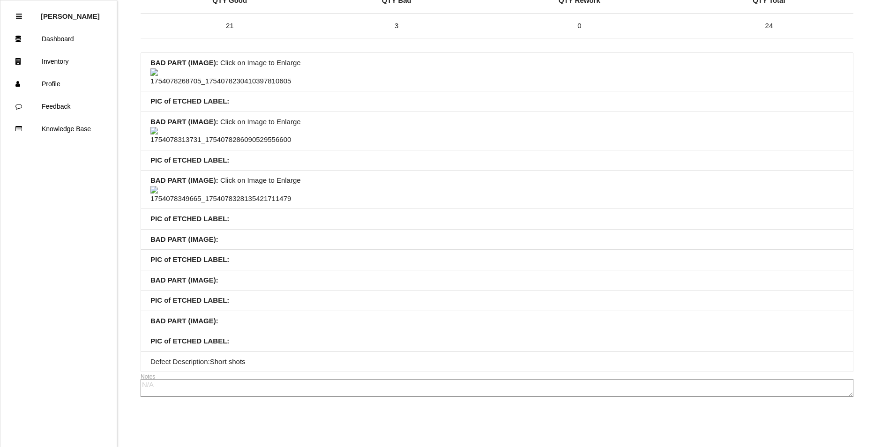
scroll to position [609, 0]
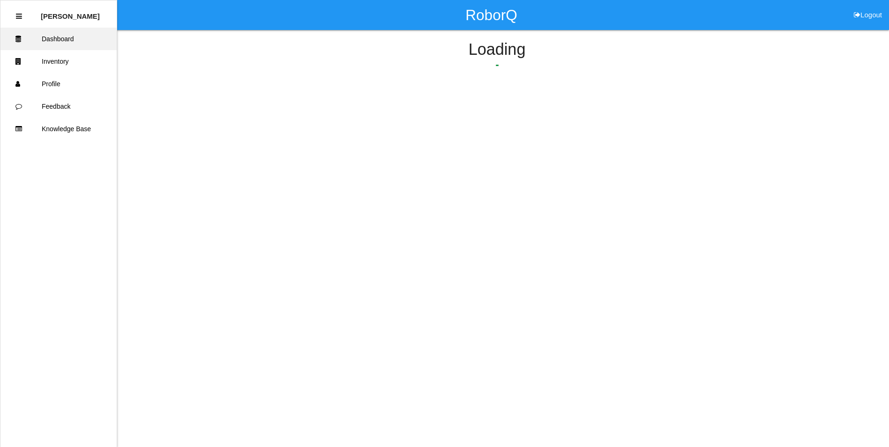
scroll to position [68, 0]
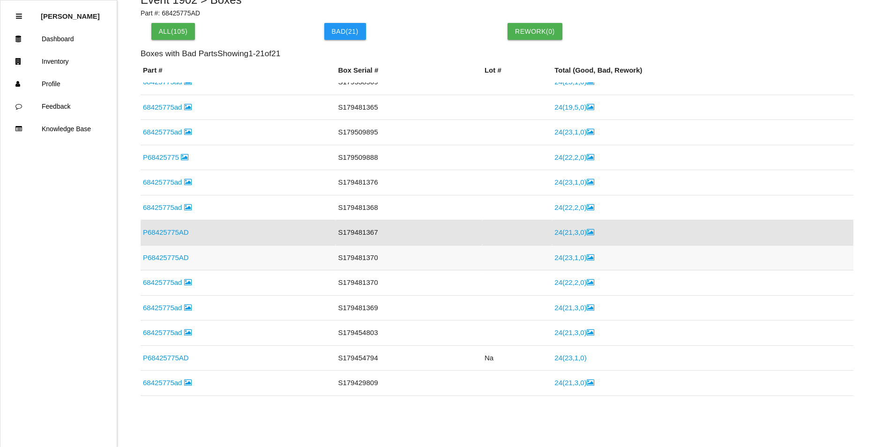
click at [563, 253] on link "24 ( 23 , 1 , 0 )" at bounding box center [573, 257] width 39 height 8
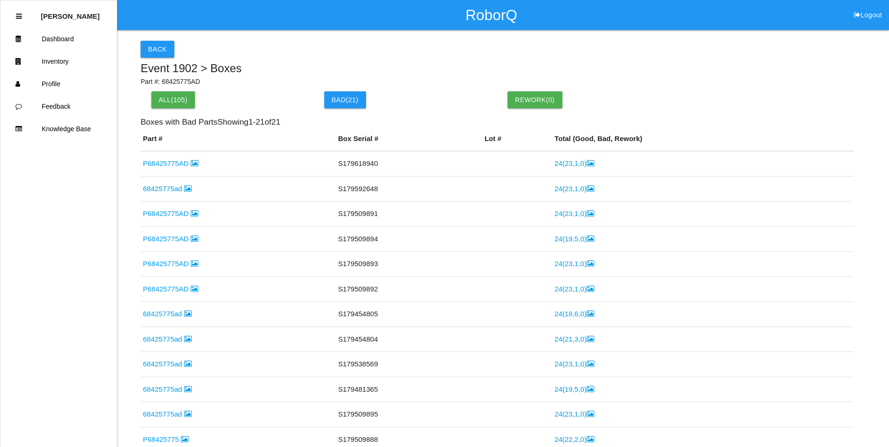
scroll to position [68, 0]
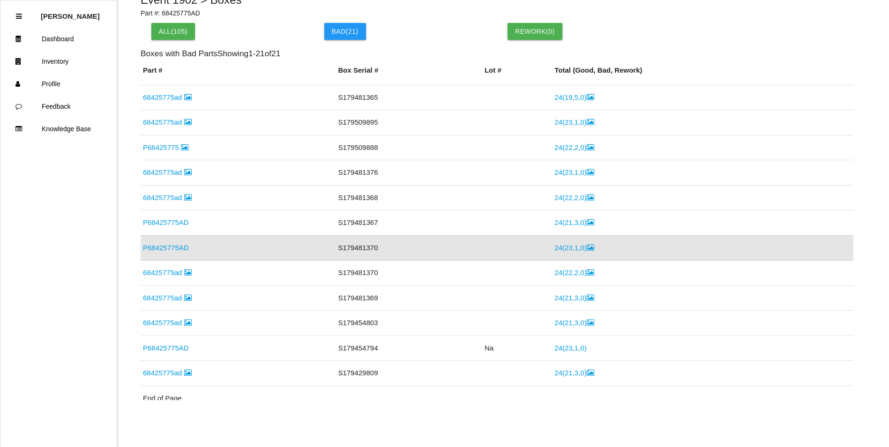
click at [571, 272] on link "24 ( 22 , 2 , 0 )" at bounding box center [573, 272] width 39 height 8
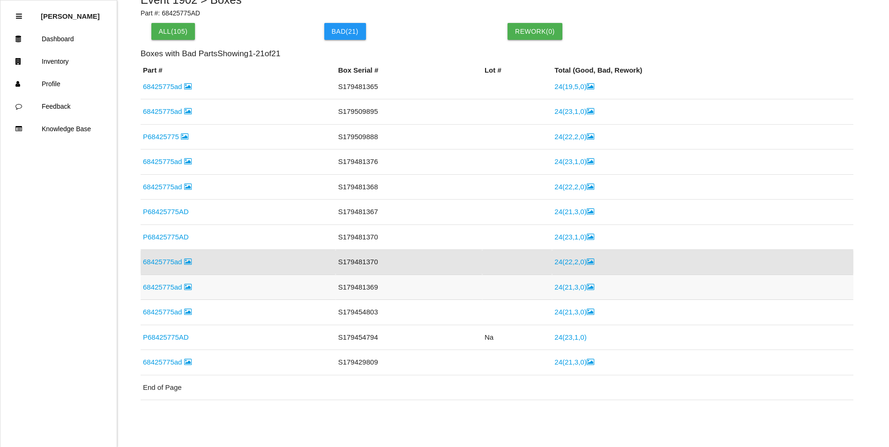
click at [567, 287] on link "24 ( 21 , 3 , 0 )" at bounding box center [573, 287] width 39 height 8
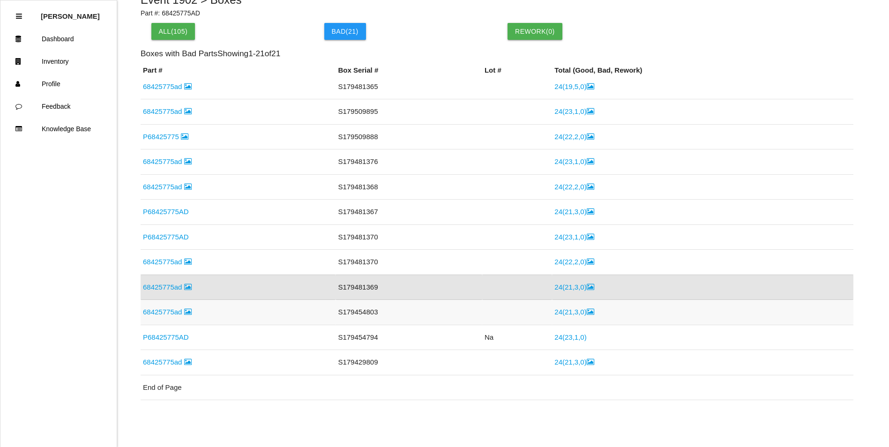
click at [565, 316] on link "24 ( 21 , 3 , 0 )" at bounding box center [573, 312] width 39 height 8
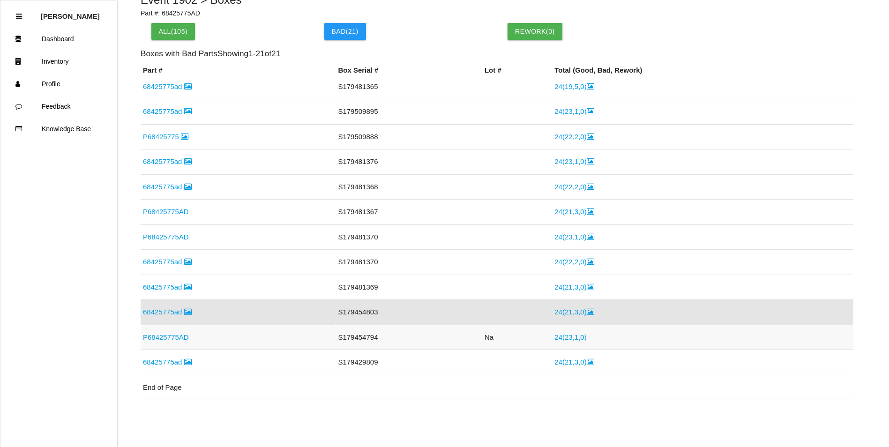
click at [568, 337] on link "24 ( 23 , 1 , 0 )" at bounding box center [570, 337] width 32 height 8
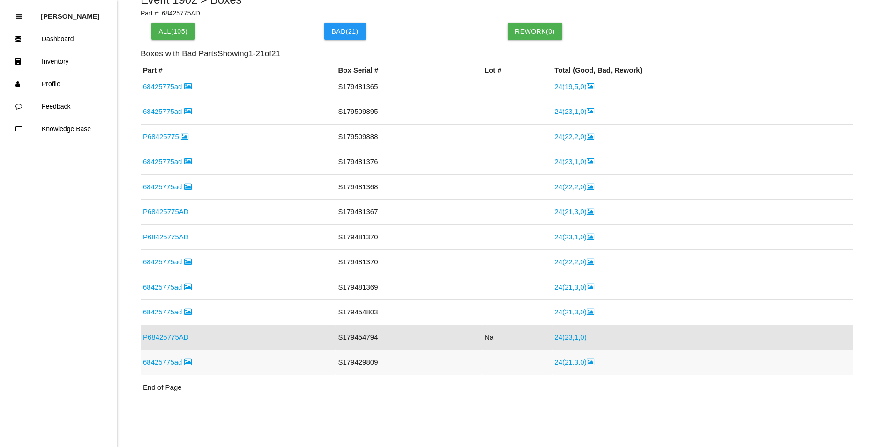
click at [576, 364] on link "24 ( 21 , 3 , 0 )" at bounding box center [573, 362] width 39 height 8
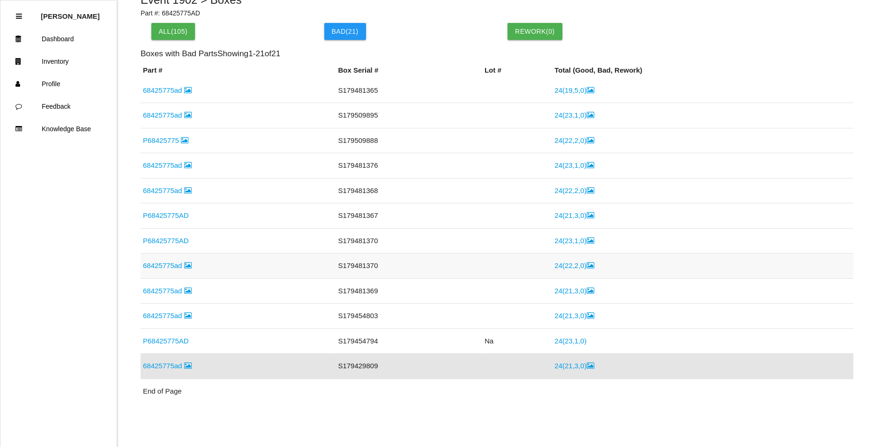
scroll to position [234, 0]
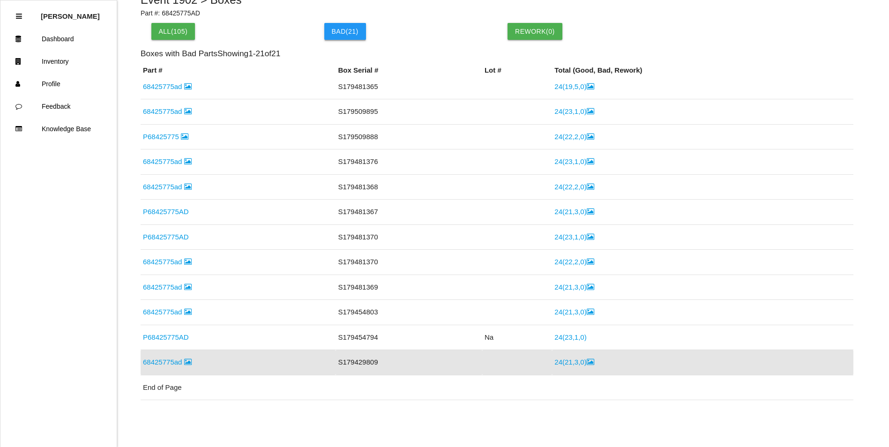
click at [327, 25] on button "Bad( 21 )" at bounding box center [345, 31] width 42 height 17
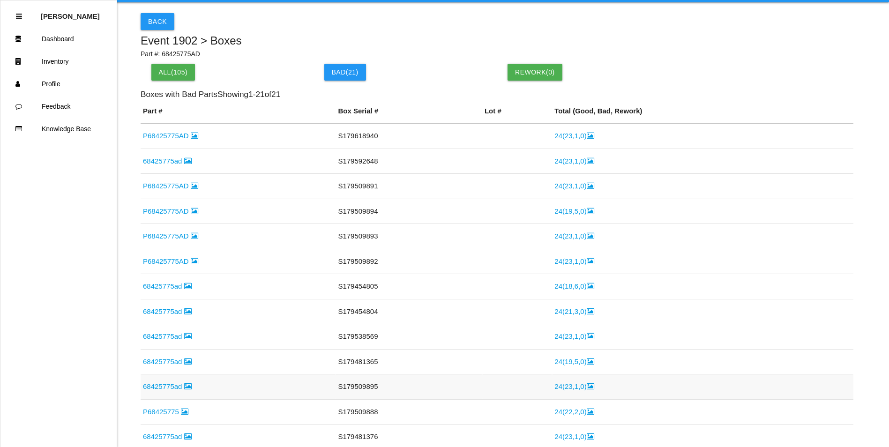
scroll to position [0, 0]
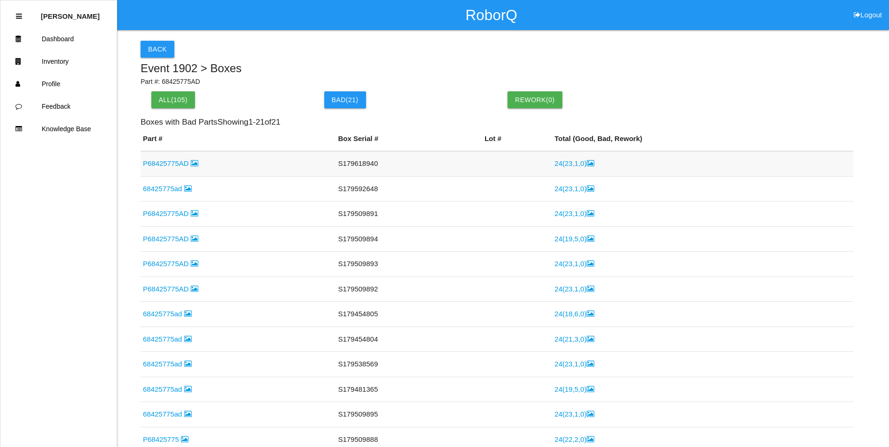
click at [565, 161] on link "24 ( 23 , 1 , 0 )" at bounding box center [573, 163] width 39 height 8
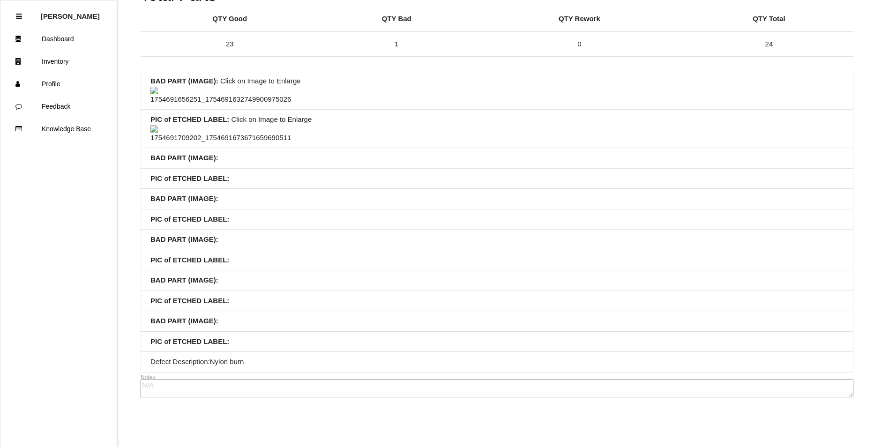
scroll to position [325, 0]
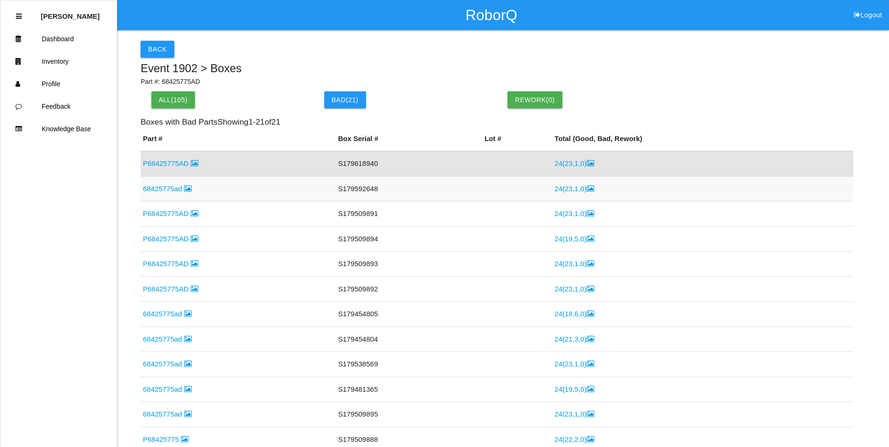
click at [557, 185] on link "24 ( 23 , 1 , 0 )" at bounding box center [573, 189] width 39 height 8
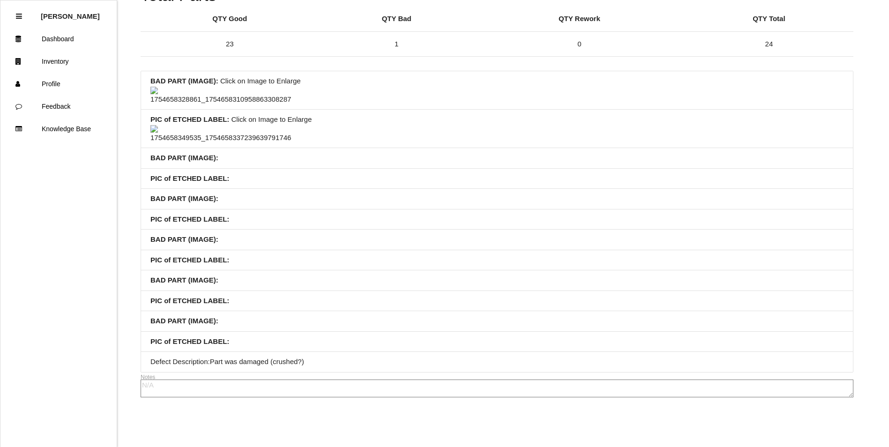
scroll to position [419, 0]
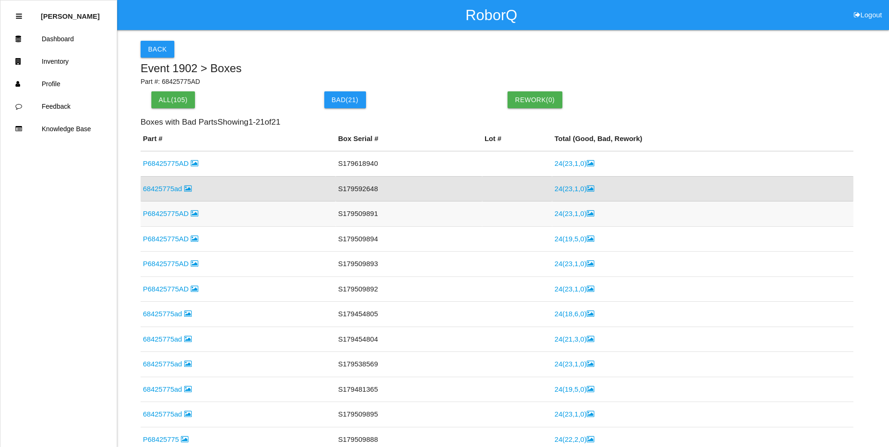
click at [564, 213] on link "24 ( 23 , 1 , 0 )" at bounding box center [573, 213] width 39 height 8
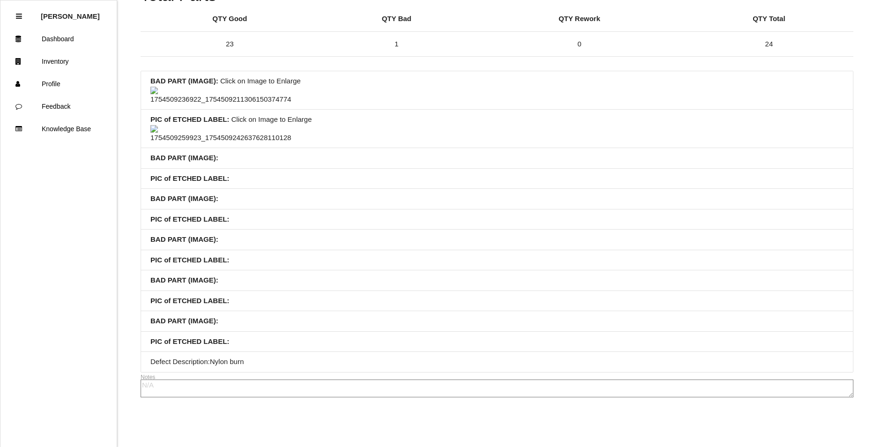
scroll to position [419, 0]
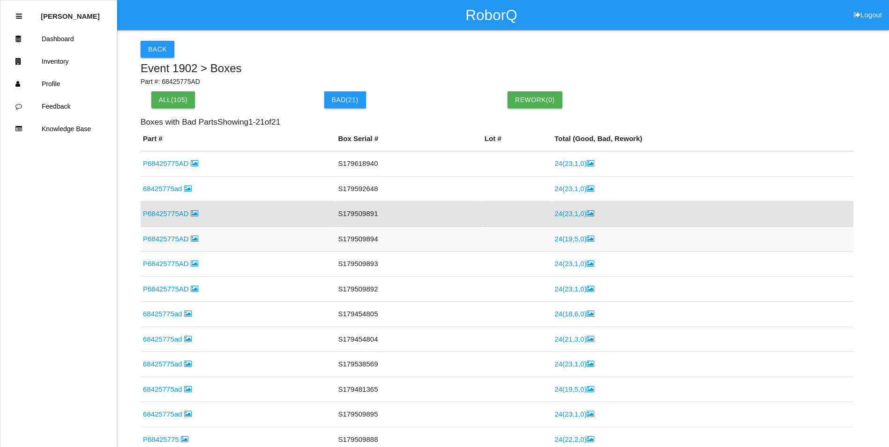
click at [570, 238] on link "24 ( 19 , 5 , 0 )" at bounding box center [573, 239] width 39 height 8
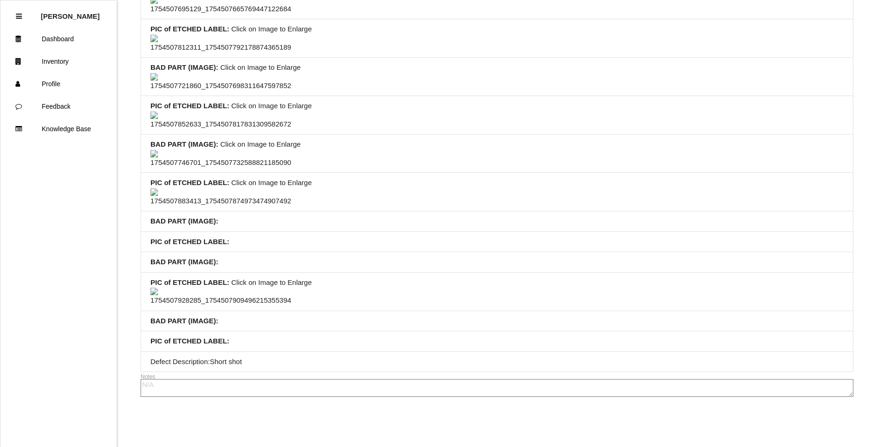
scroll to position [1287, 0]
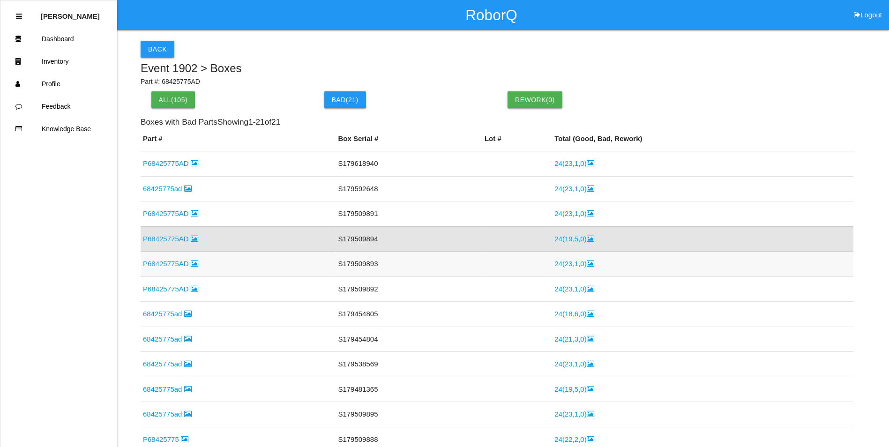
scroll to position [15, 0]
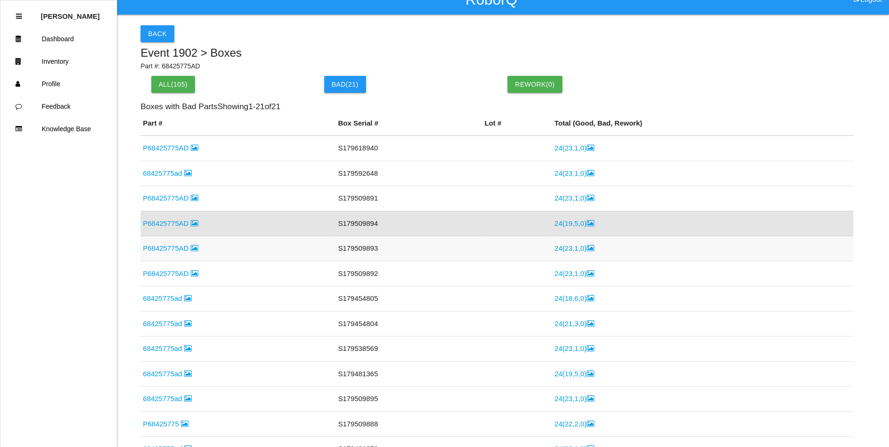
click at [567, 250] on link "24 ( 23 , 1 , 0 )" at bounding box center [573, 248] width 39 height 8
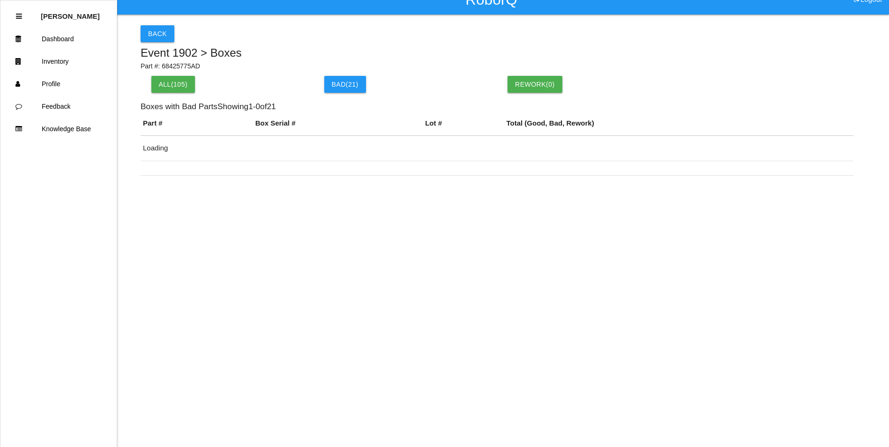
scroll to position [41, 0]
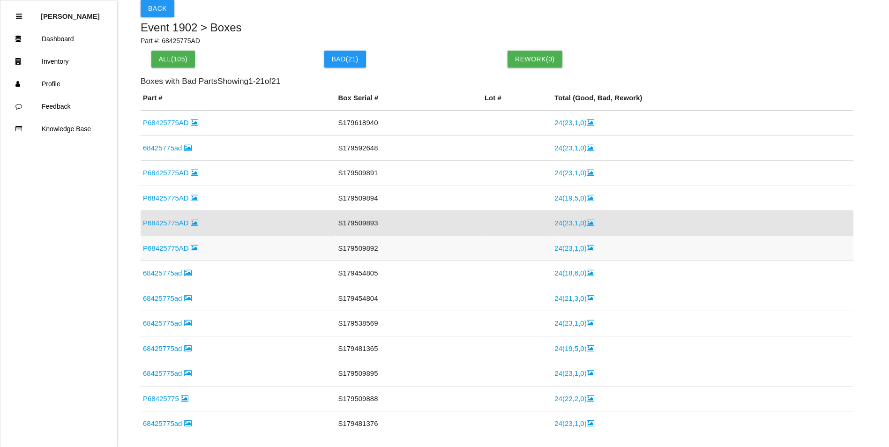
click at [564, 244] on link "24 ( 23 , 1 , 0 )" at bounding box center [573, 248] width 39 height 8
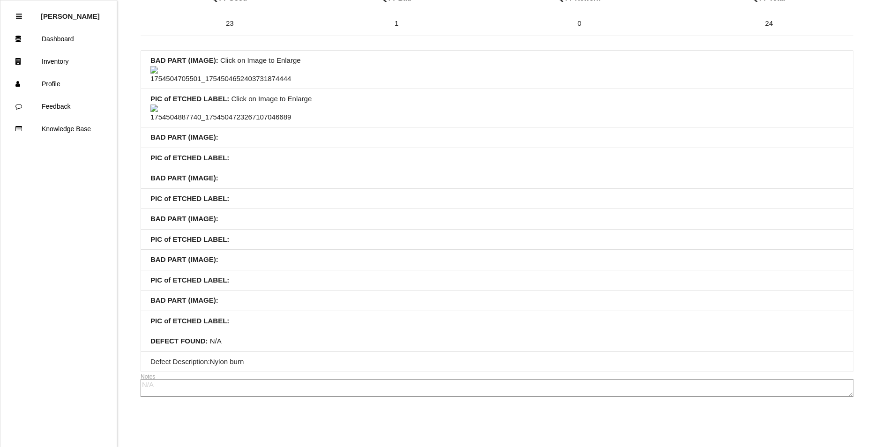
scroll to position [281, 0]
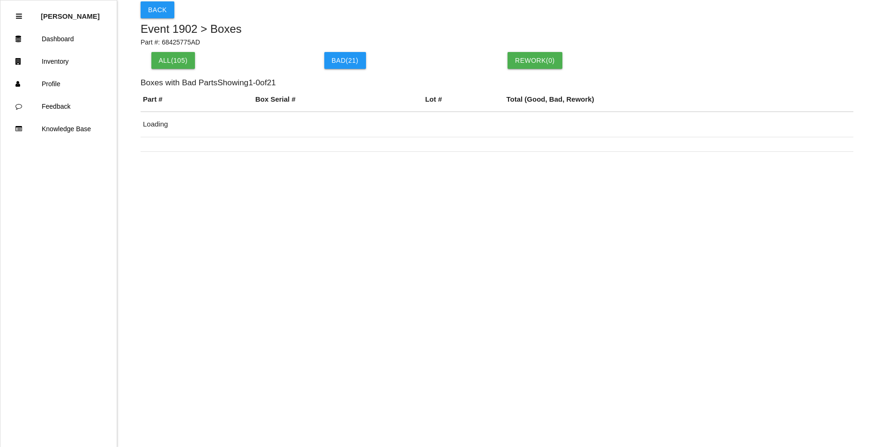
scroll to position [66, 0]
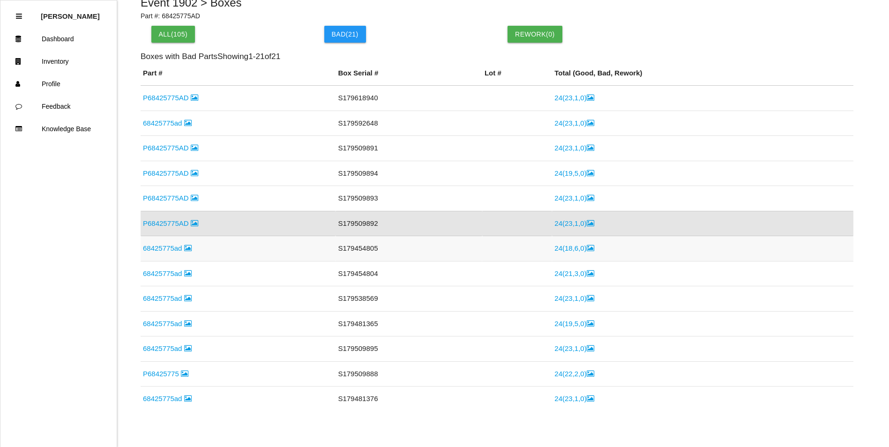
click at [554, 252] on link "24 ( 18 , 6 , 0 )" at bounding box center [573, 248] width 39 height 8
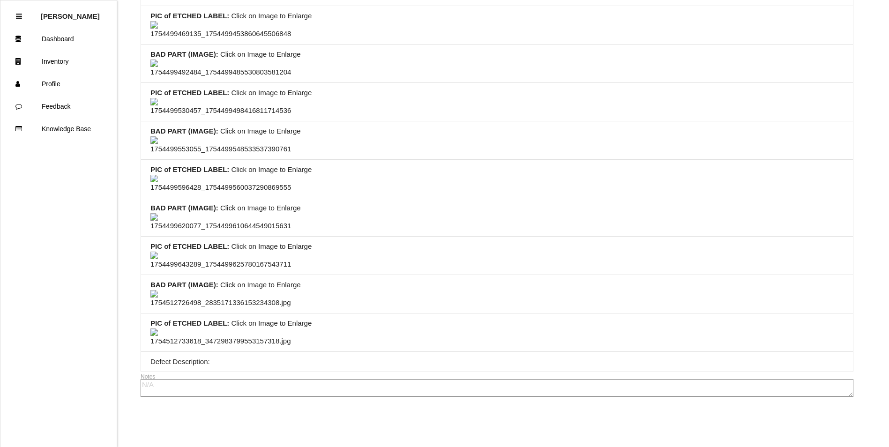
scroll to position [2338, 0]
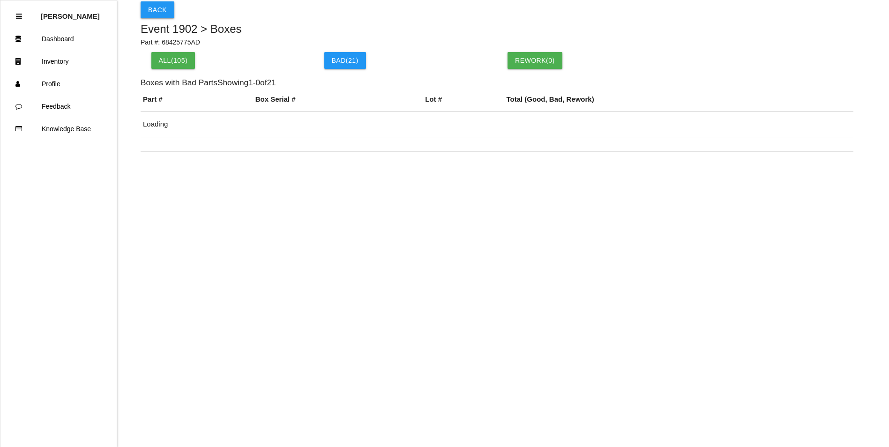
scroll to position [68, 0]
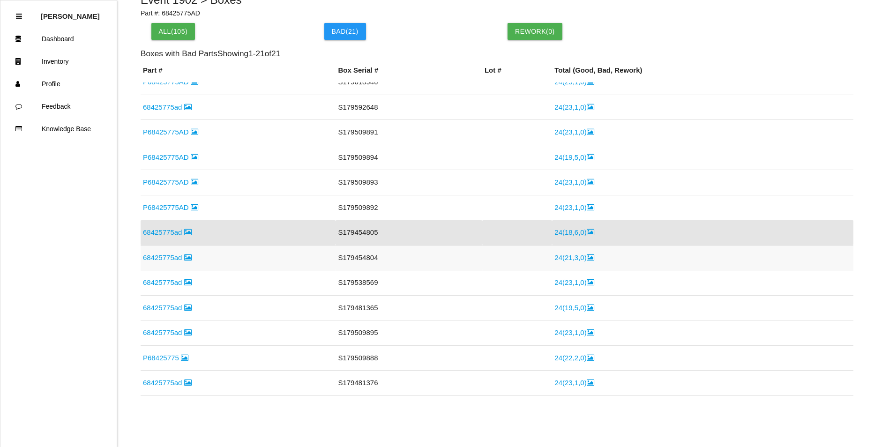
click at [571, 256] on link "24 ( 21 , 3 , 0 )" at bounding box center [573, 257] width 39 height 8
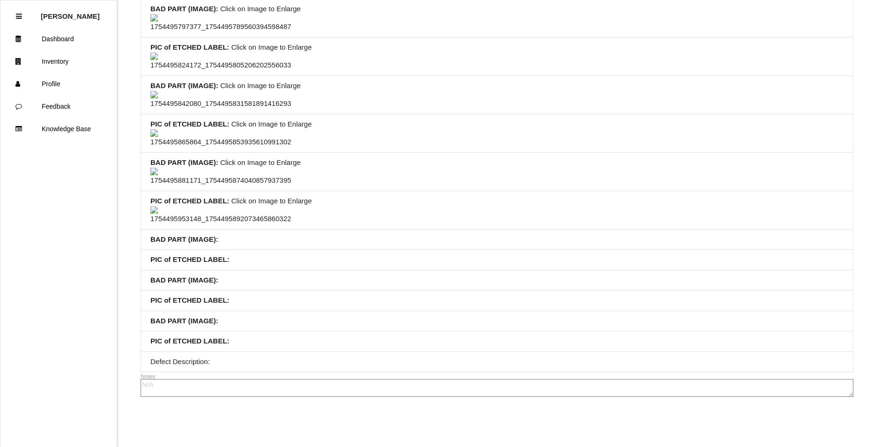
scroll to position [1199, 0]
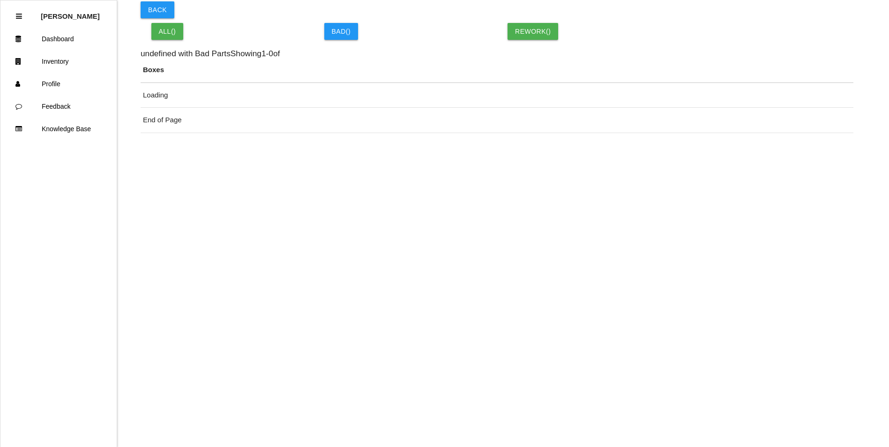
scroll to position [68, 0]
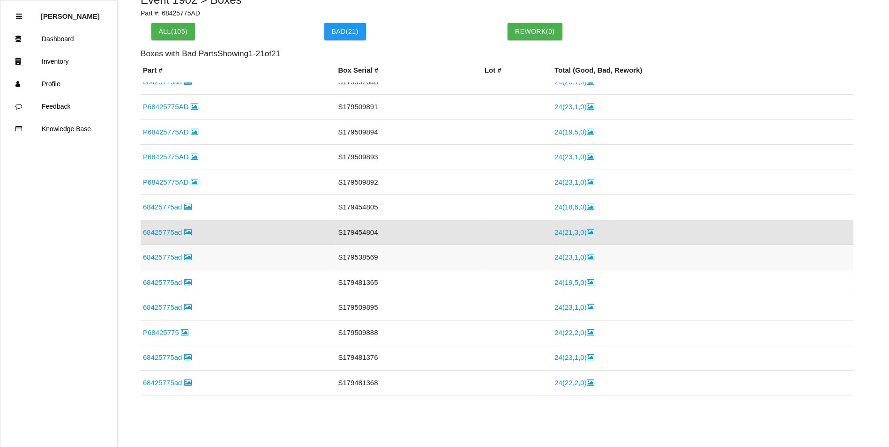
click at [557, 257] on link "24 ( 23 , 1 , 0 )" at bounding box center [573, 257] width 39 height 8
click at [572, 257] on link "24 ( 19 , 5 , 0 )" at bounding box center [573, 257] width 39 height 8
click at [562, 260] on link "24 ( 23 , 1 , 0 )" at bounding box center [573, 257] width 39 height 8
click at [563, 260] on link "24 ( 22 , 2 , 0 )" at bounding box center [573, 257] width 39 height 8
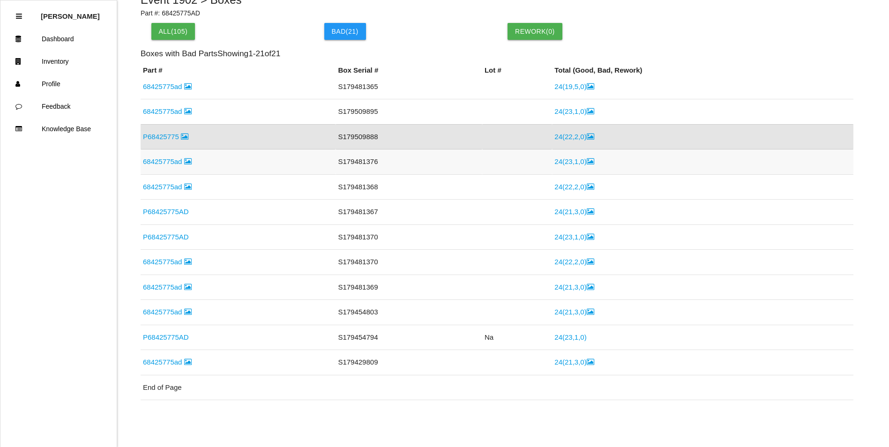
click at [565, 164] on link "24 ( 23 , 1 , 0 )" at bounding box center [573, 161] width 39 height 8
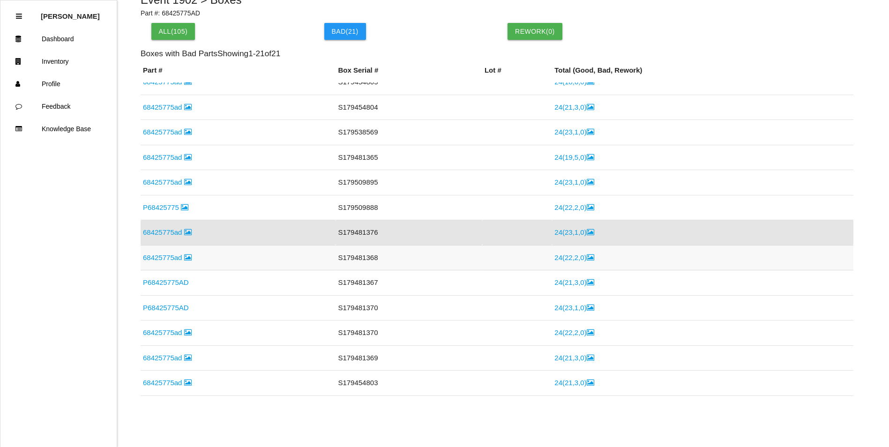
click at [554, 257] on link "24 ( 22 , 2 , 0 )" at bounding box center [573, 257] width 39 height 8
click at [569, 260] on link "24 ( 21 , 3 , 0 )" at bounding box center [573, 257] width 39 height 8
click at [577, 256] on link "24 ( 23 , 1 , 0 )" at bounding box center [573, 257] width 39 height 8
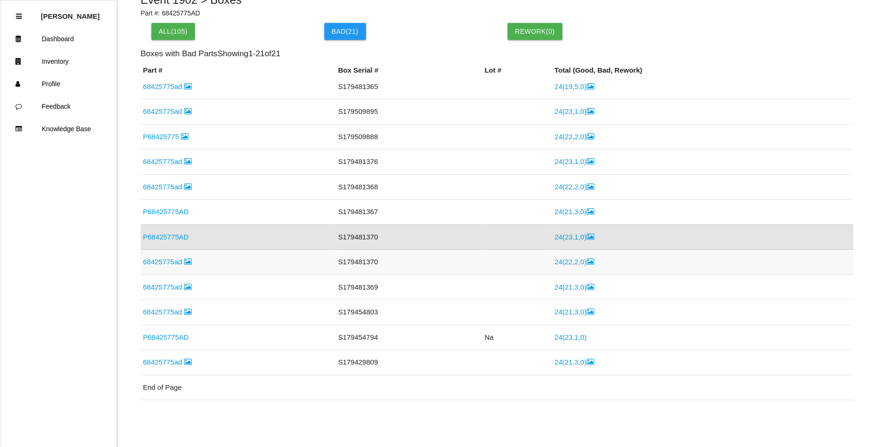
click at [554, 260] on link "24 ( 22 , 2 , 0 )" at bounding box center [573, 262] width 39 height 8
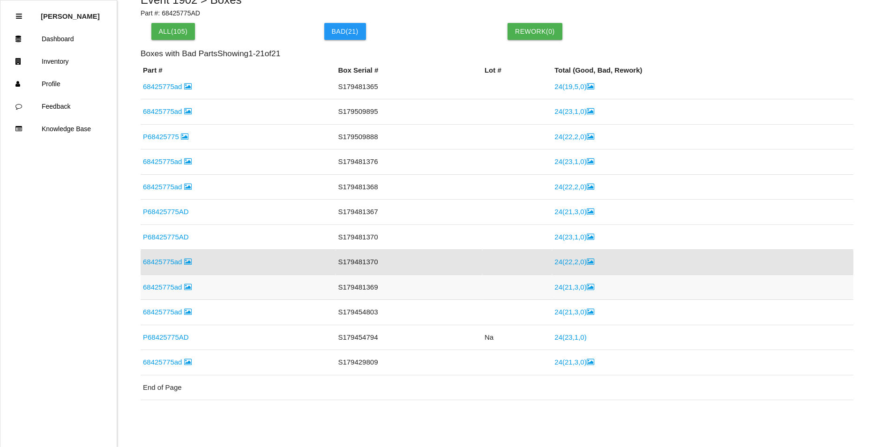
click at [559, 283] on link "24 ( 21 , 3 , 0 )" at bounding box center [573, 287] width 39 height 8
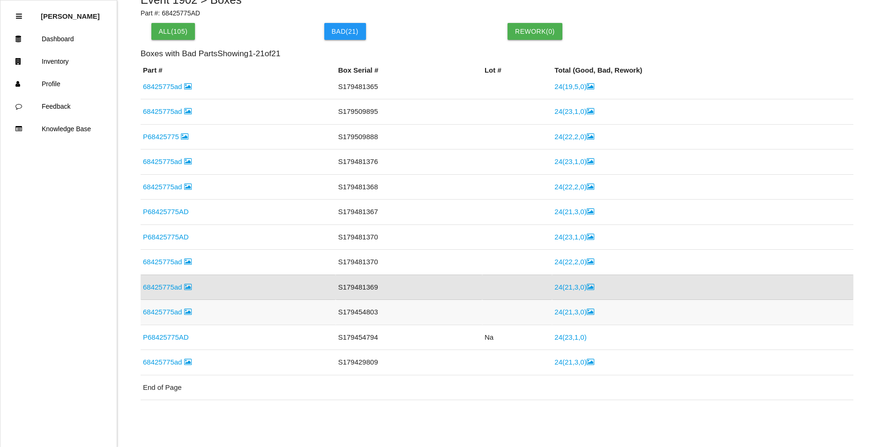
click at [571, 311] on link "24 ( 21 , 3 , 0 )" at bounding box center [573, 312] width 39 height 8
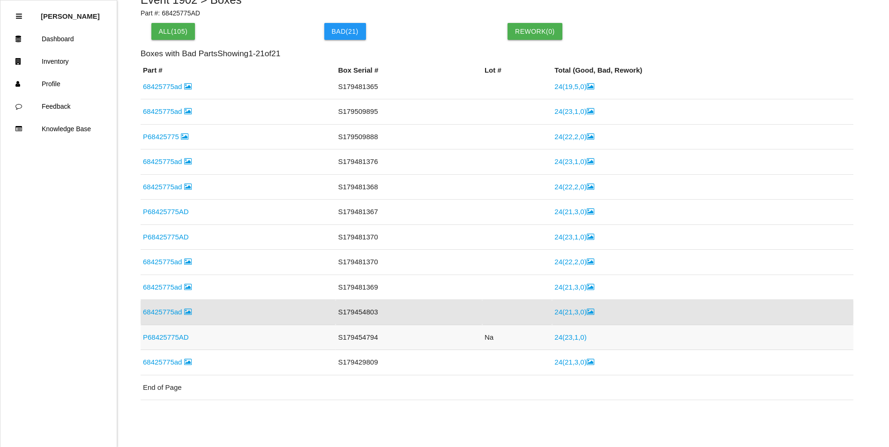
click at [563, 337] on link "24 ( 23 , 1 , 0 )" at bounding box center [570, 337] width 32 height 8
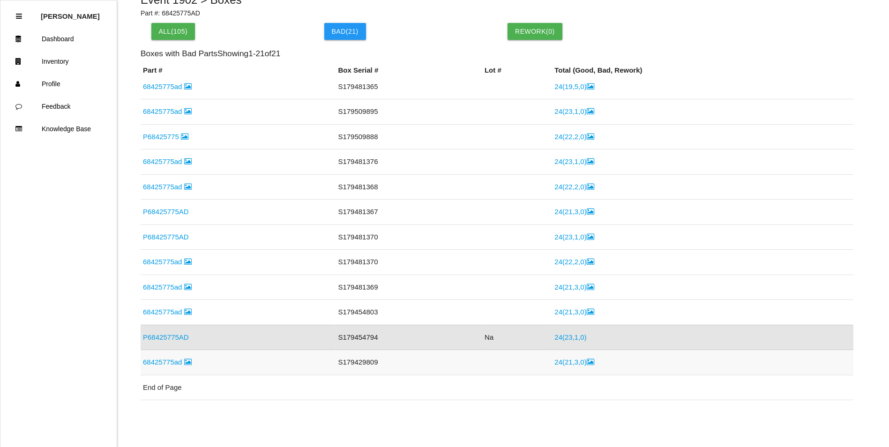
click at [571, 360] on link "24 ( 21 , 3 , 0 )" at bounding box center [573, 362] width 39 height 8
